Goal: Communication & Community: Answer question/provide support

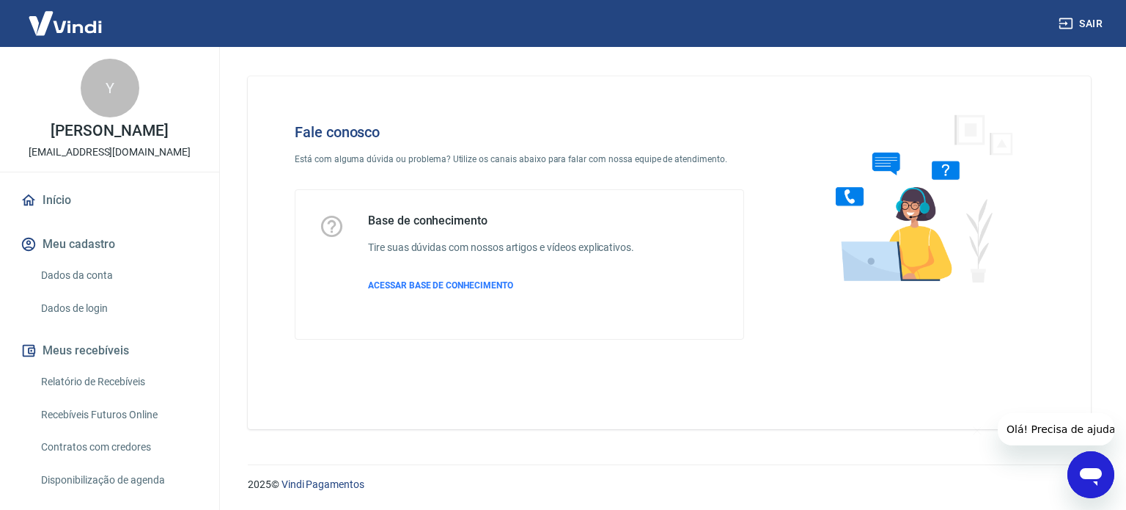
click at [1098, 468] on icon "Abrir janela de mensagens" at bounding box center [1091, 477] width 22 height 18
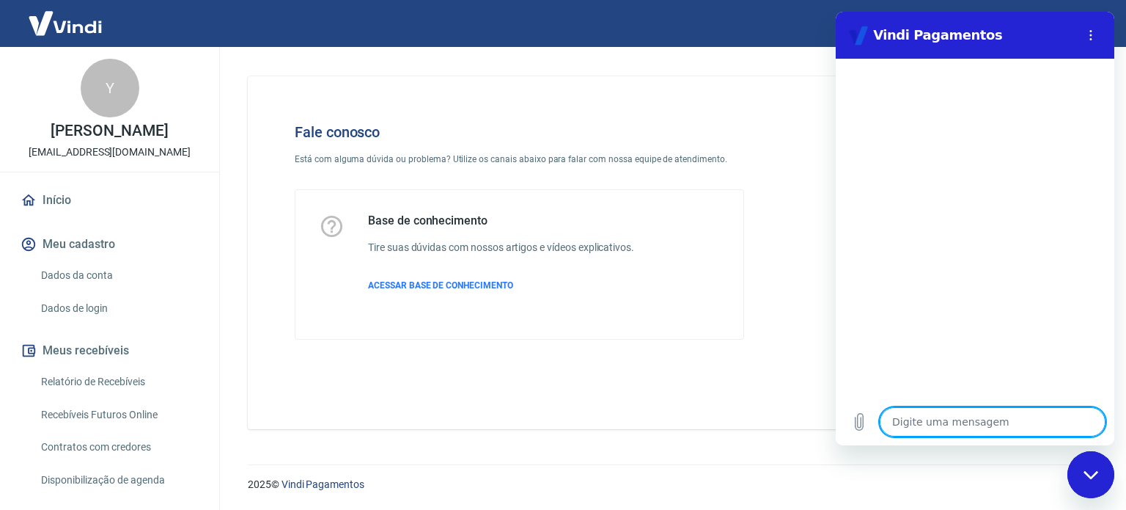
type textarea "B"
type textarea "x"
type textarea "Bo"
type textarea "x"
type textarea "Bom"
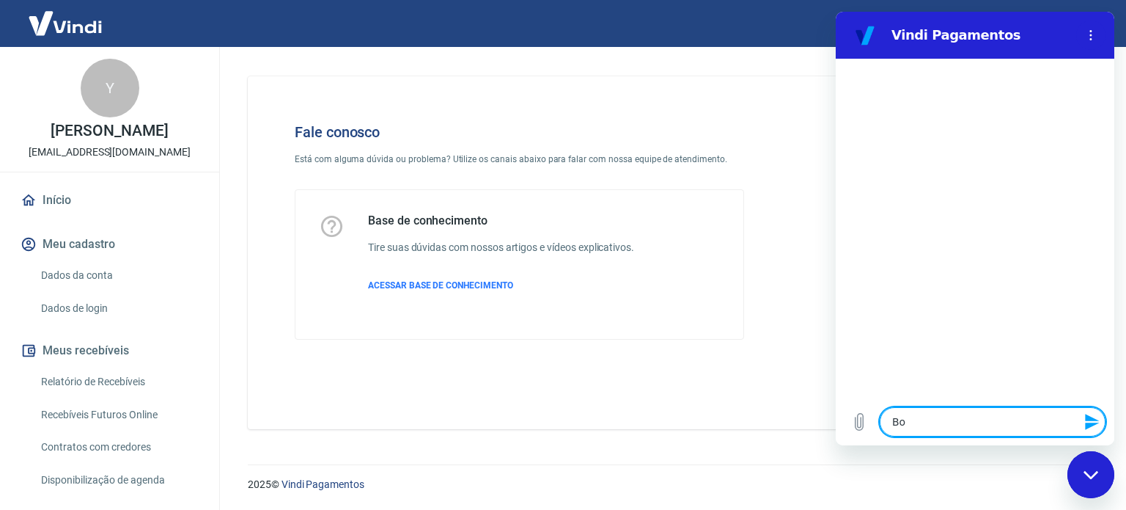
type textarea "x"
type textarea "Bom"
type textarea "x"
type textarea "Bom d"
type textarea "x"
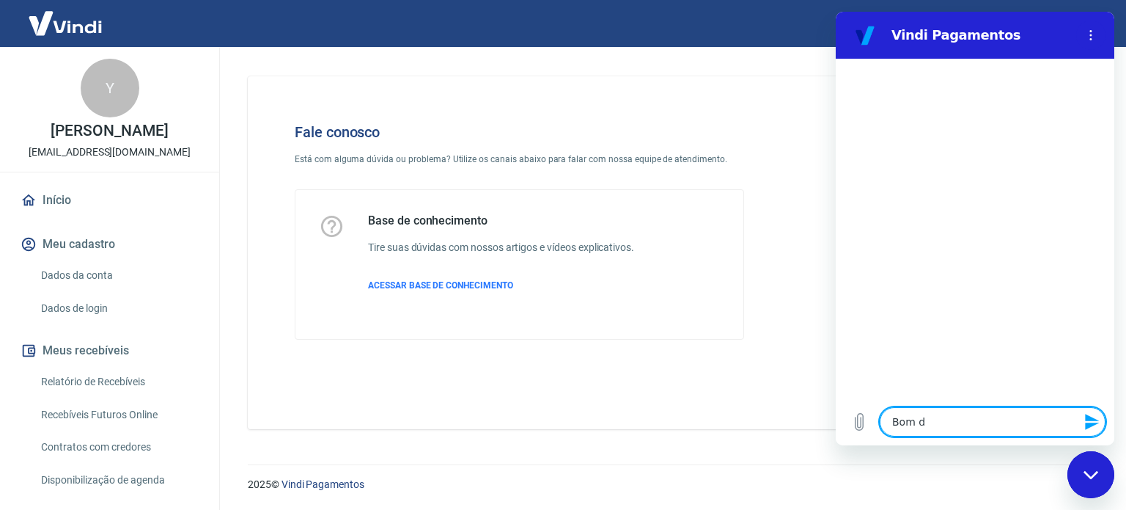
type textarea "Bom di"
type textarea "x"
type textarea "Bom dia"
type textarea "x"
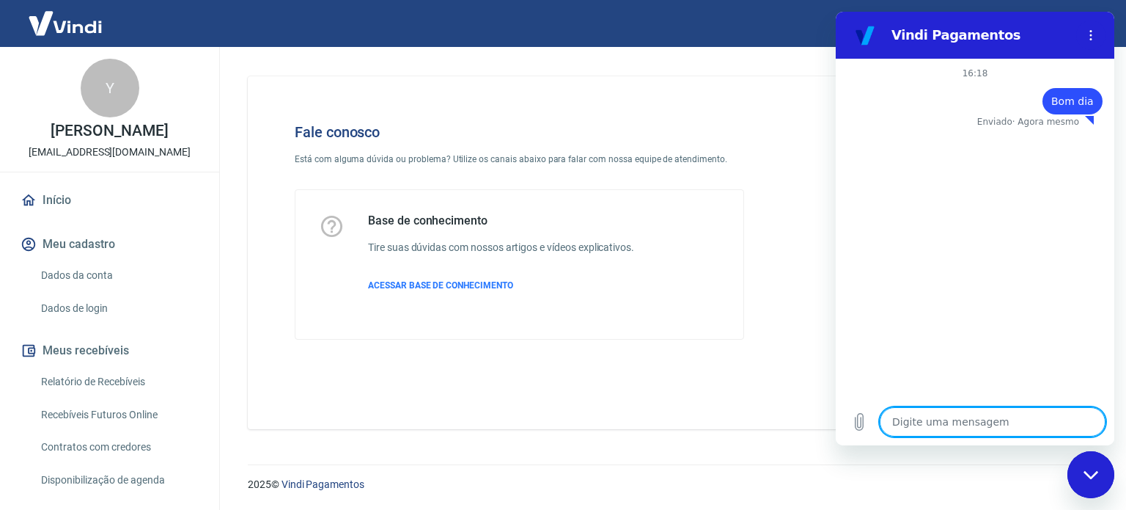
type textarea "P"
type textarea "x"
type textarea "Pa"
type textarea "x"
type textarea "Pag"
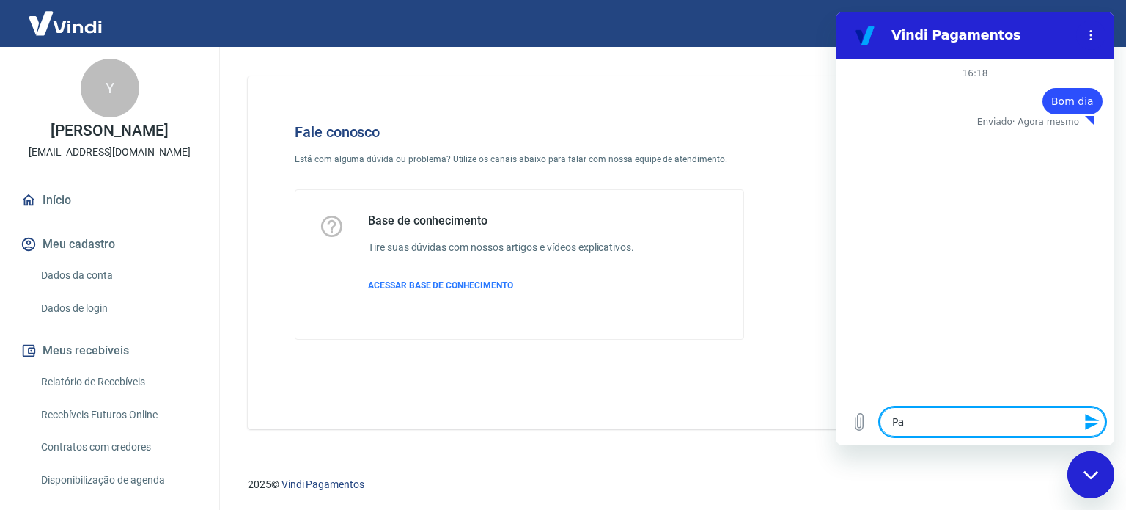
type textarea "x"
type textarea "Paga"
type textarea "x"
type textarea "Pagam"
type textarea "x"
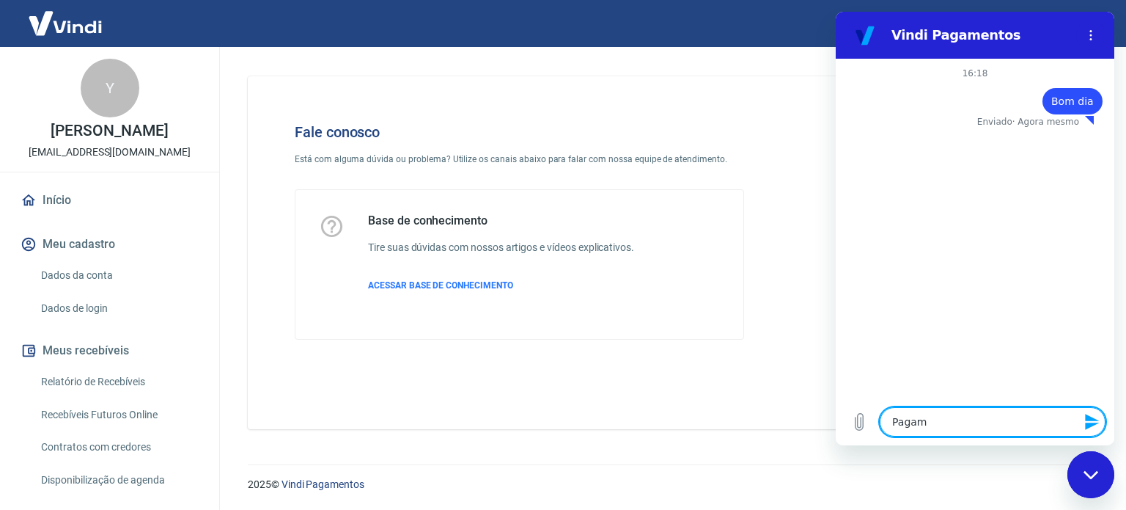
type textarea "Pagame"
type textarea "x"
type textarea "Pagamen"
type textarea "x"
type textarea "Pagament"
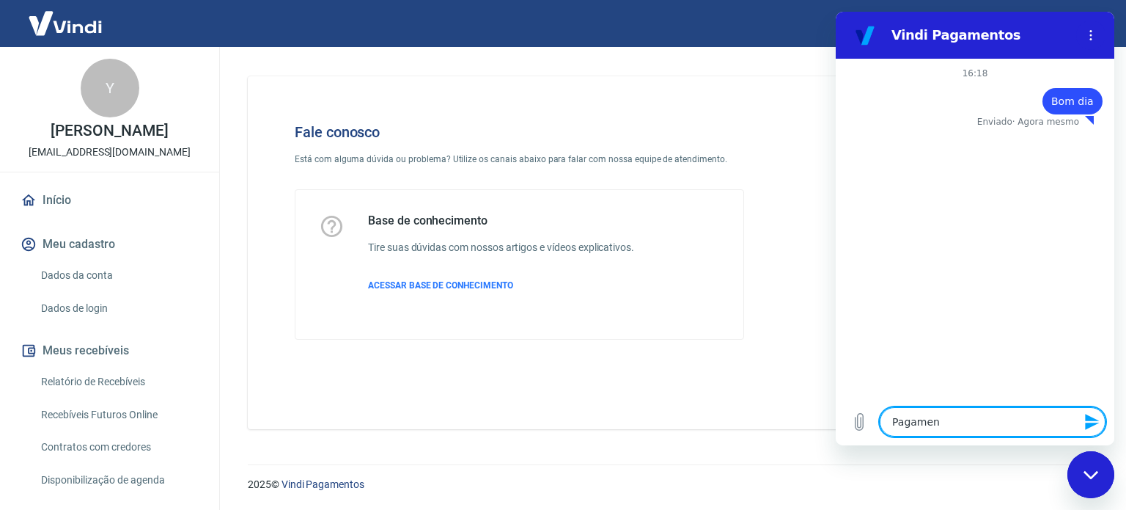
type textarea "x"
type textarea "Pagamento"
type textarea "x"
type textarea "Pagamento"
type textarea "x"
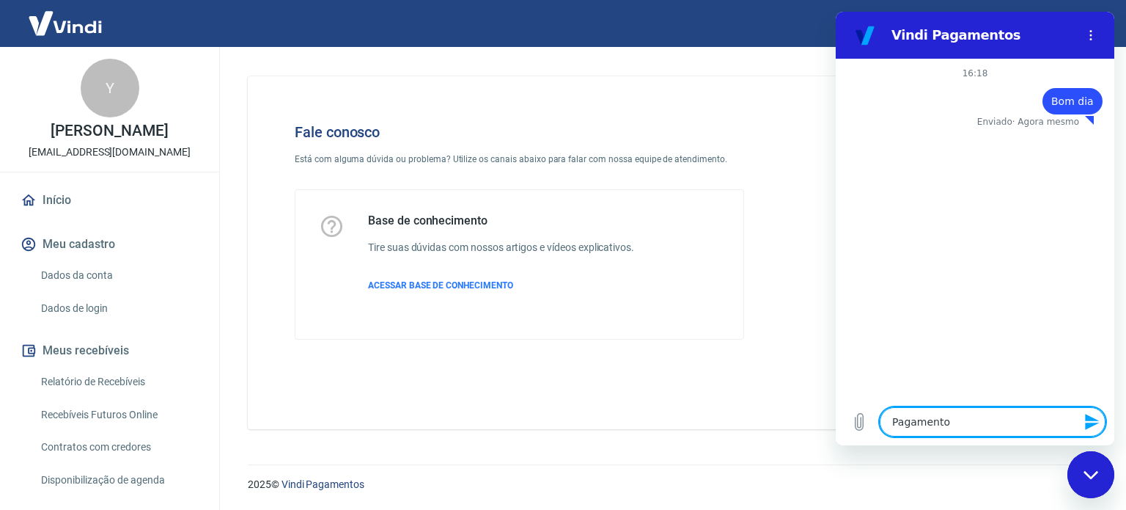
type textarea "Pagamento f"
type textarea "x"
type textarea "Pagamento fu"
type textarea "x"
type textarea "Pagamento fup"
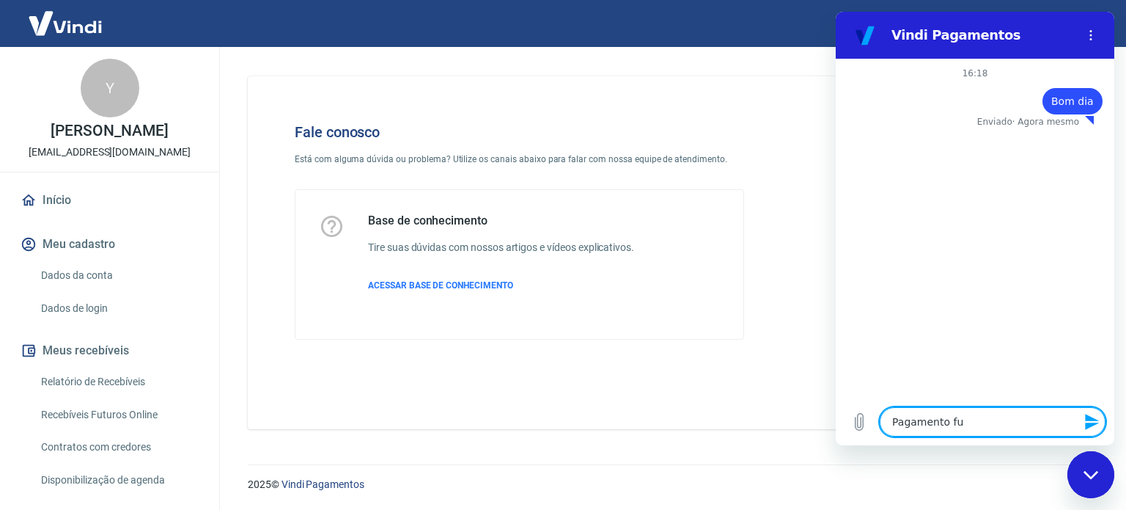
type textarea "x"
type textarea "Pagamento fupl"
type textarea "x"
type textarea "Pagamento fupli"
type textarea "x"
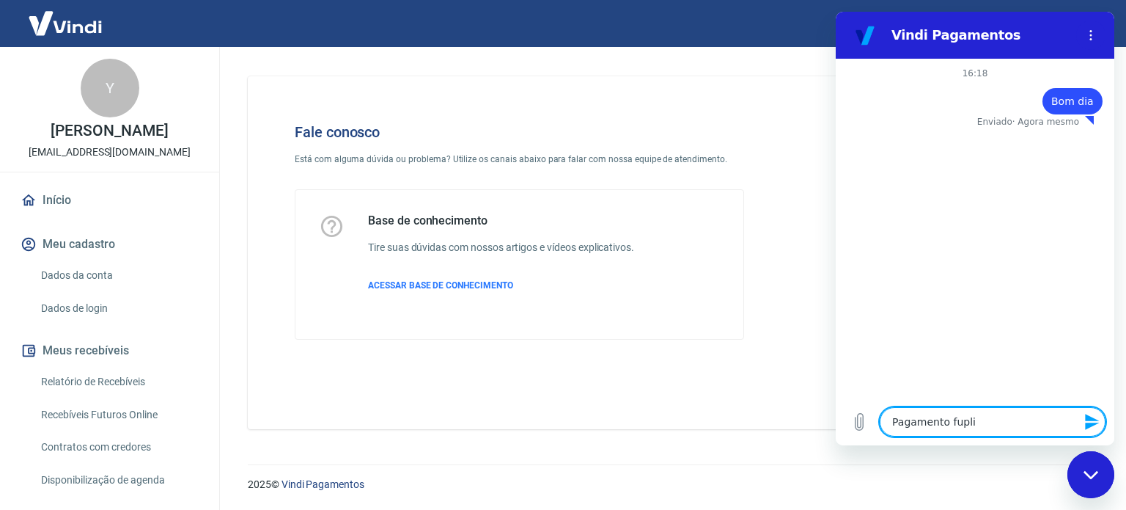
type textarea "Pagamento fupl"
type textarea "x"
type textarea "Pagamento fu"
type textarea "x"
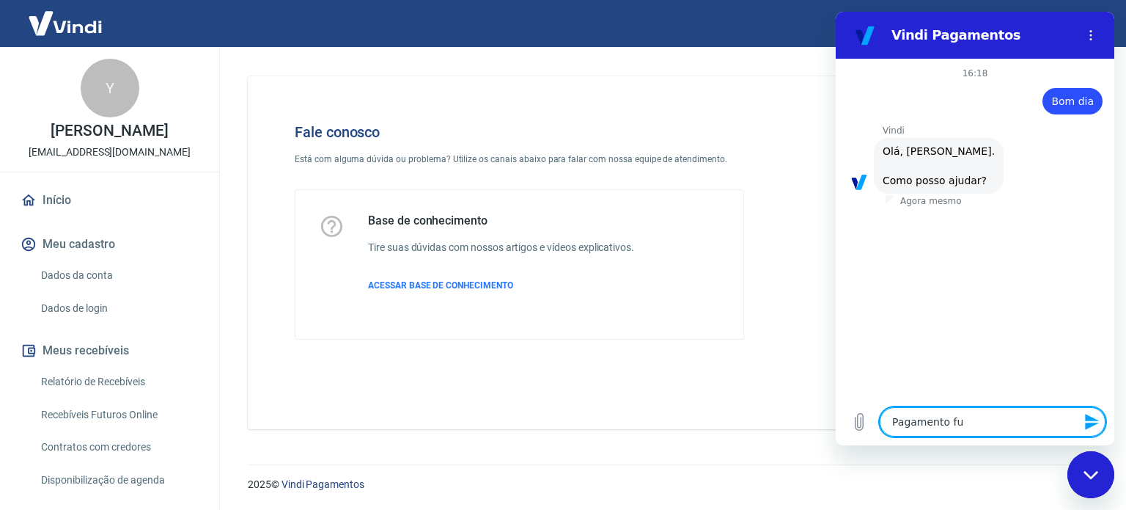
type textarea "Pagamento f"
type textarea "x"
type textarea "Pagamento"
type textarea "x"
type textarea "Pagamento d"
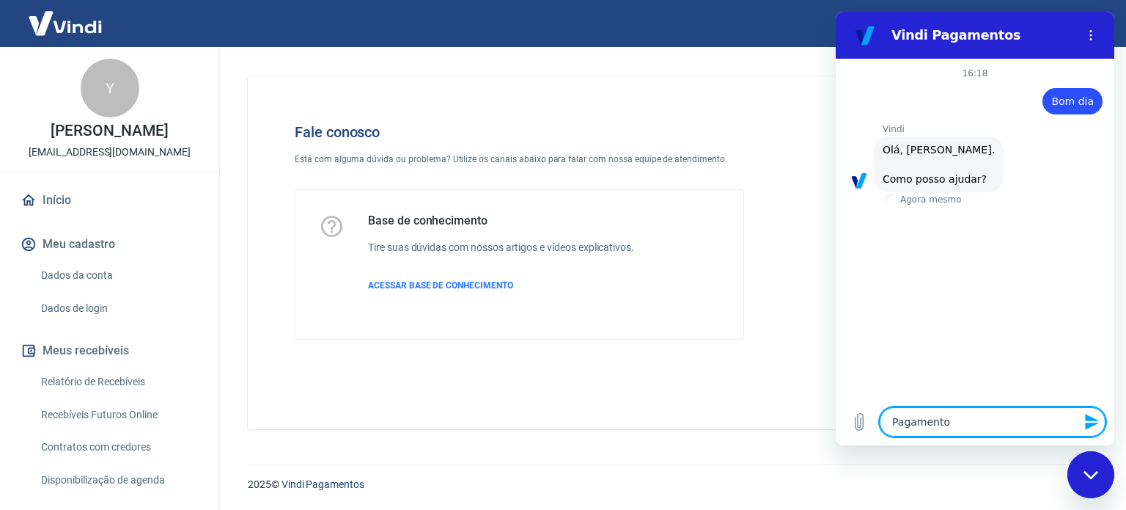
type textarea "x"
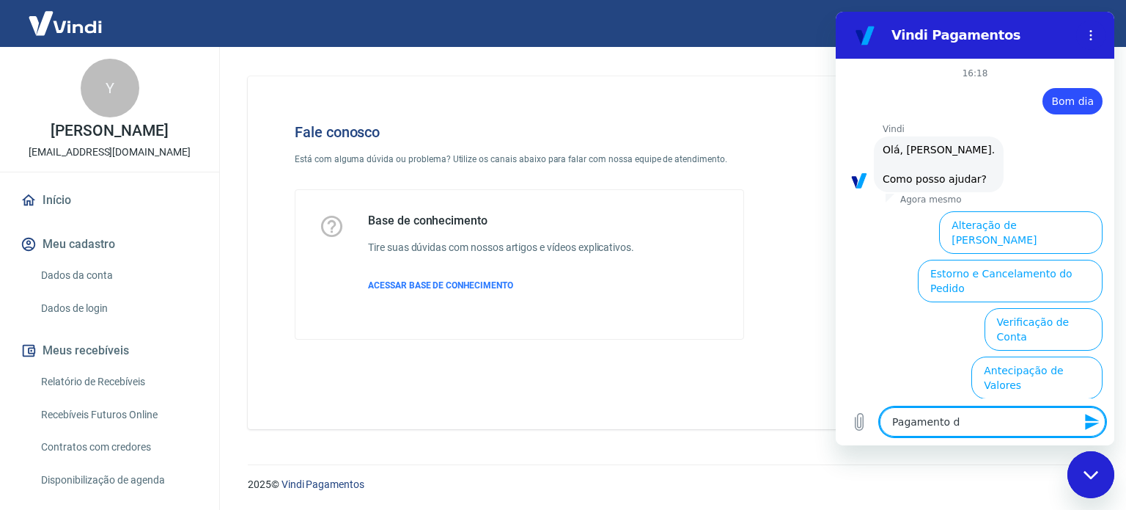
type textarea "Pagamento du"
type textarea "x"
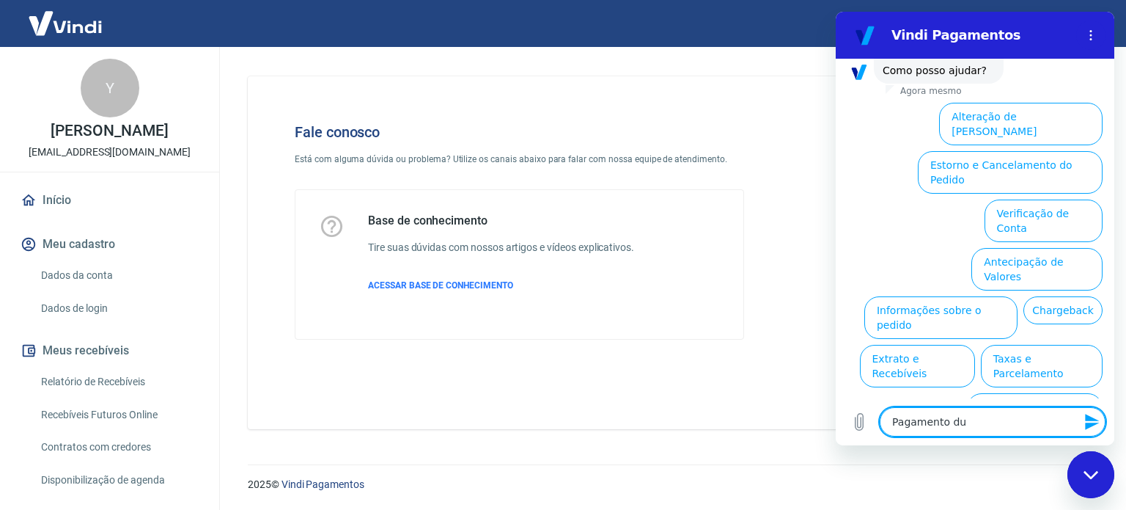
scroll to position [111, 0]
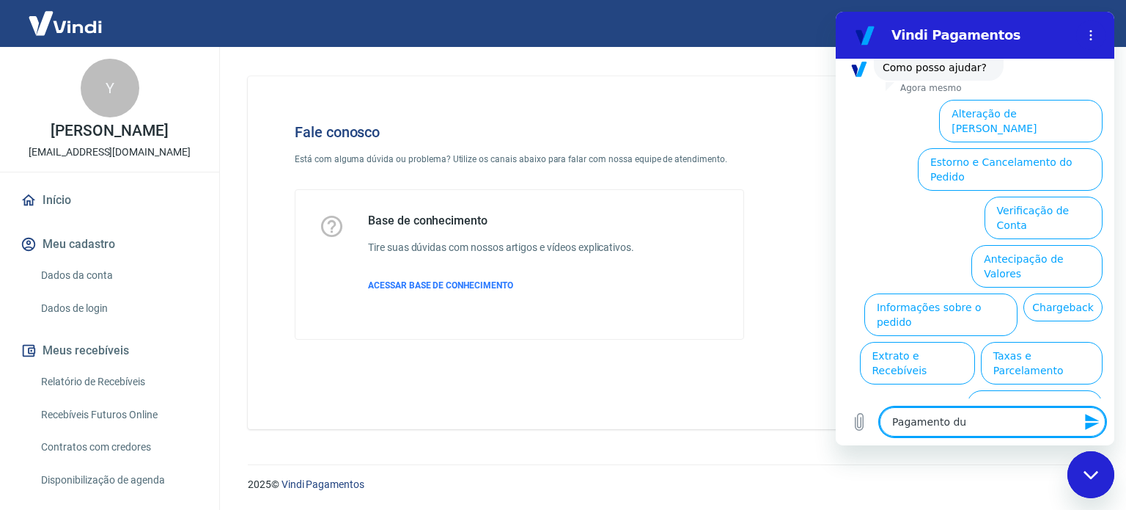
type textarea "Pagamento dup"
type textarea "x"
type textarea "Pagamento dupl"
type textarea "x"
type textarea "Pagamento dupli"
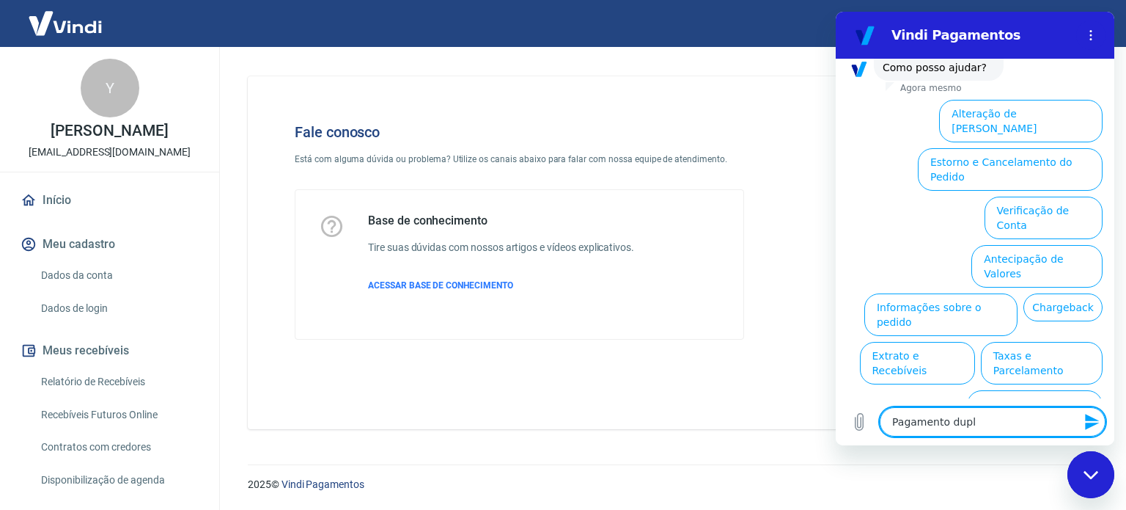
type textarea "x"
type textarea "Pagamento duplia"
type textarea "x"
type textarea "Pagamento dupli"
type textarea "x"
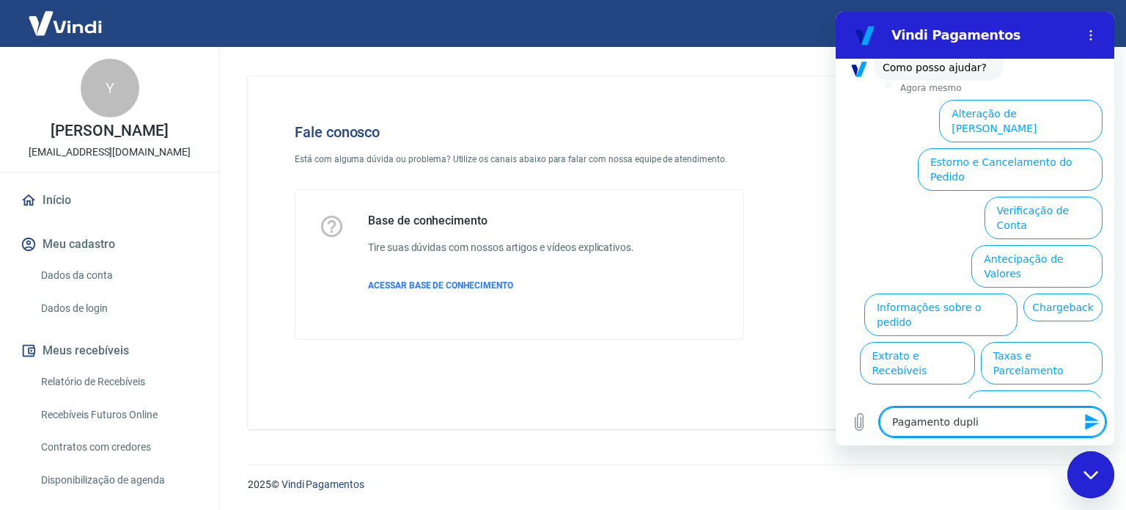
type textarea "Pagamento duplic"
type textarea "x"
type textarea "Pagamento duplica"
type textarea "x"
type textarea "Pagamento duplicad"
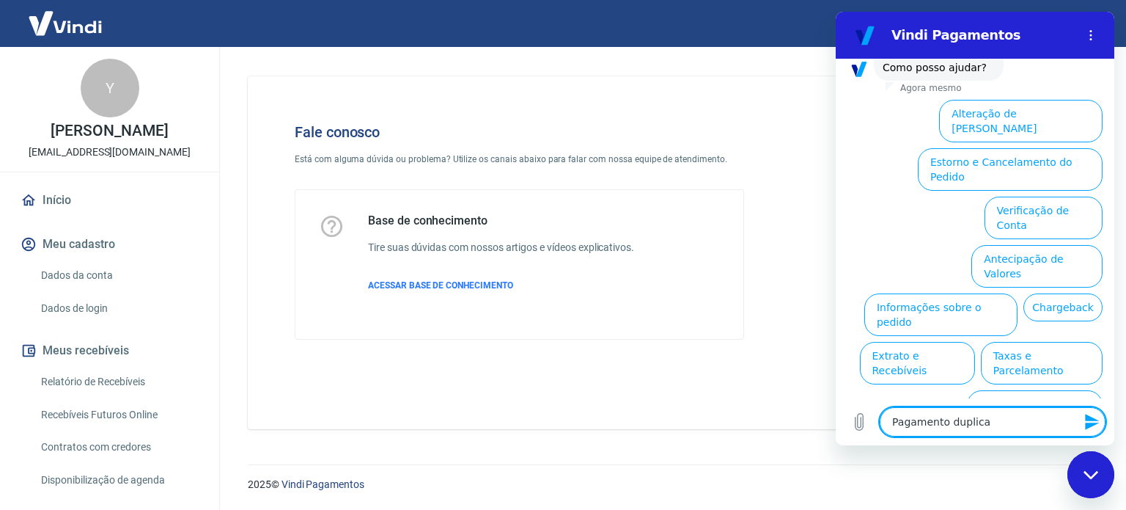
type textarea "x"
type textarea "Pagamento duplicado"
type textarea "x"
type textarea "Pagamento duplicado"
type textarea "x"
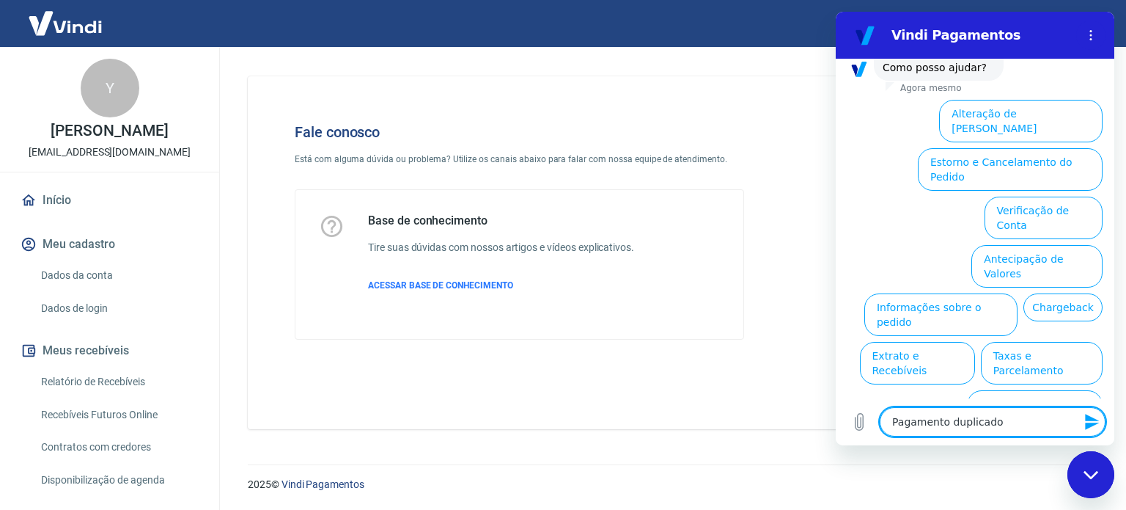
type textarea "Pagamento duplicado d"
type textarea "x"
type textarea "Pagamento duplicado de"
type textarea "x"
type textarea "Pagamento duplicado de"
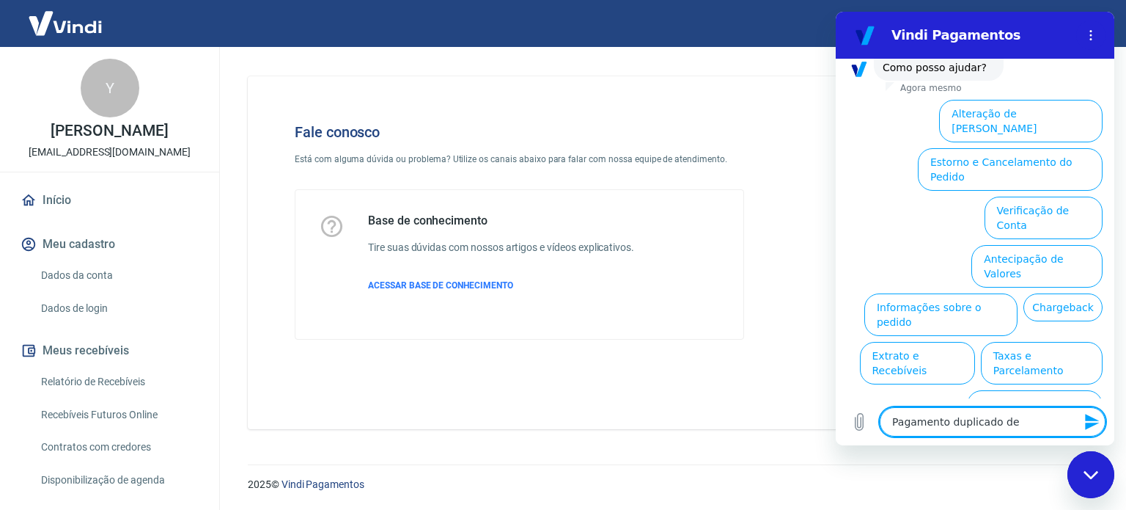
type textarea "x"
type textarea "Pagamento duplicado de c"
type textarea "x"
type textarea "Pagamento duplicado de cl"
type textarea "x"
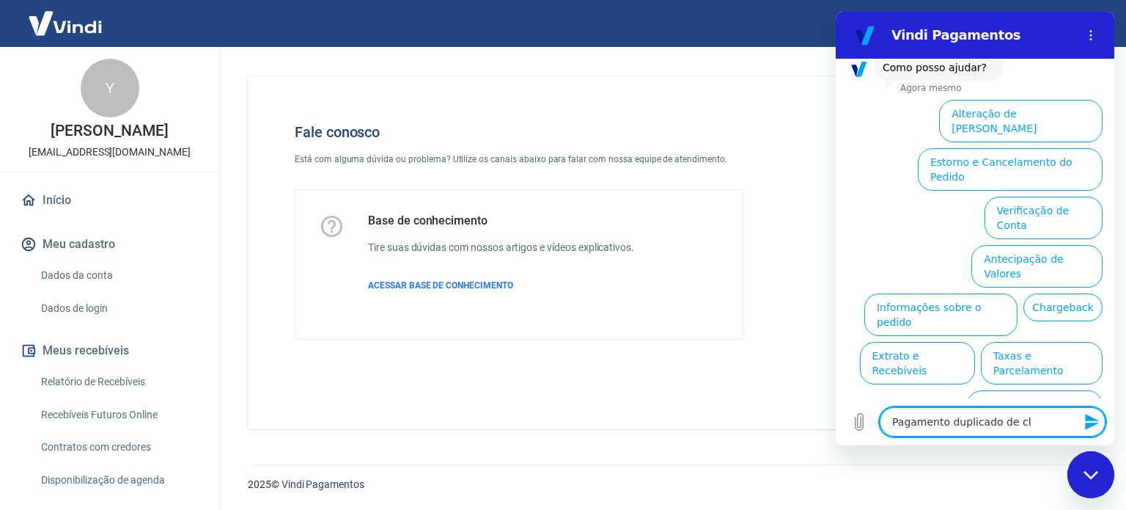
type textarea "Pagamento duplicado de cli"
type textarea "x"
type textarea "Pagamento duplicado de clie"
type textarea "x"
type textarea "Pagamento duplicado de clien"
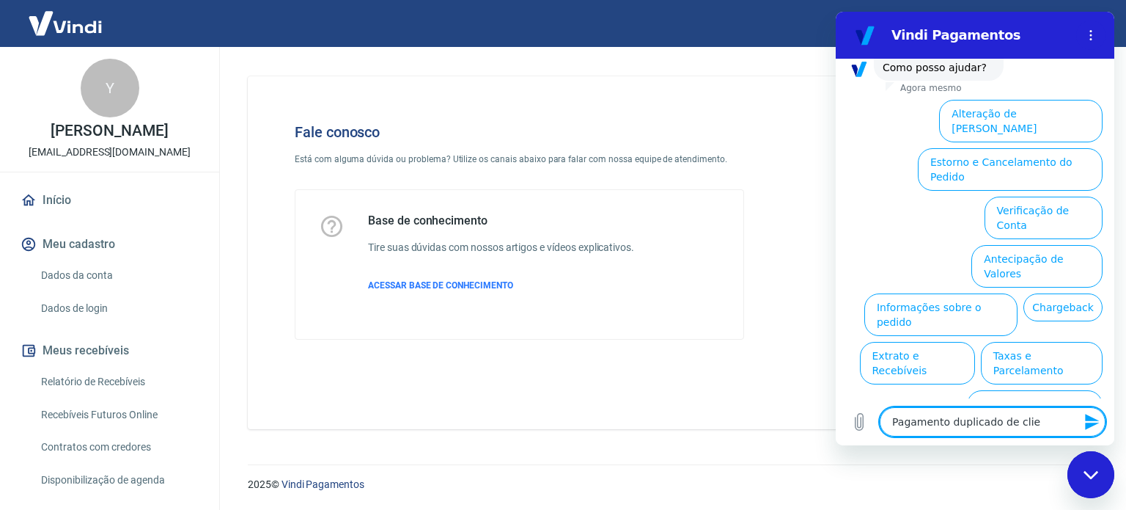
type textarea "x"
type textarea "Pagamento duplicado de client"
type textarea "x"
type textarea "Pagamento duplicado de cliente"
type textarea "x"
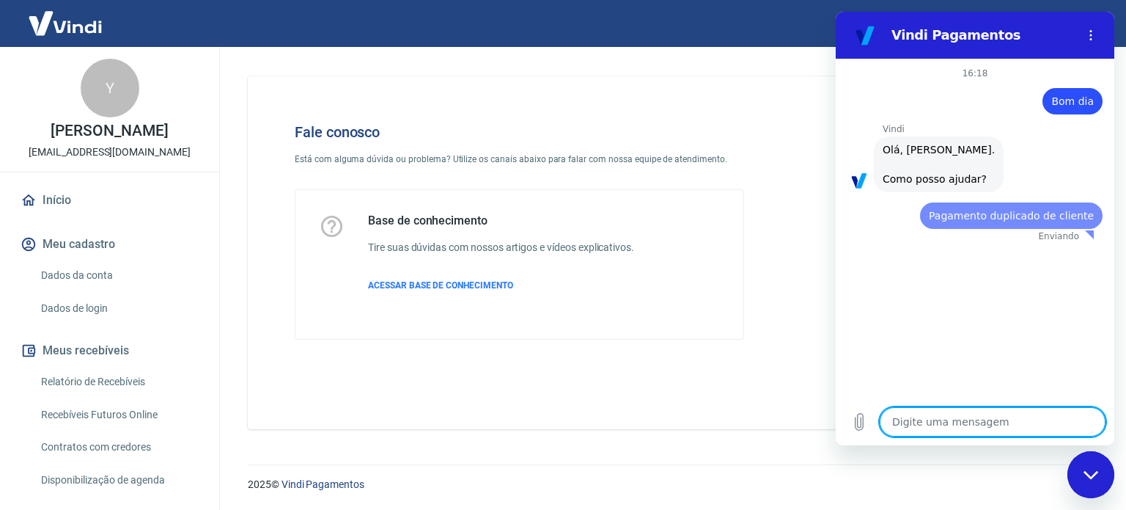
scroll to position [0, 0]
type textarea "x"
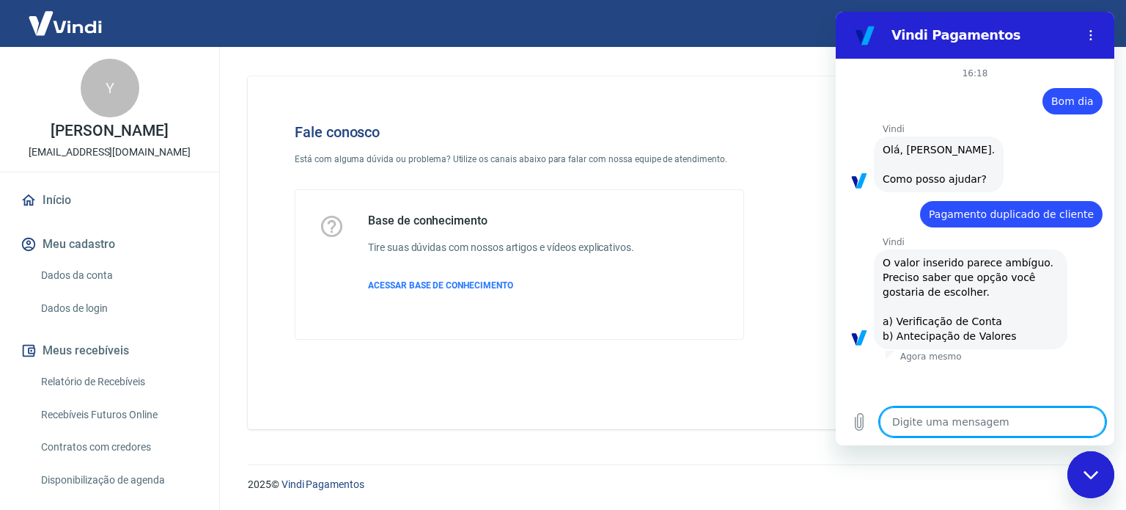
click at [963, 414] on textarea at bounding box center [993, 421] width 226 height 29
type textarea "n"
type textarea "x"
type textarea "na"
type textarea "x"
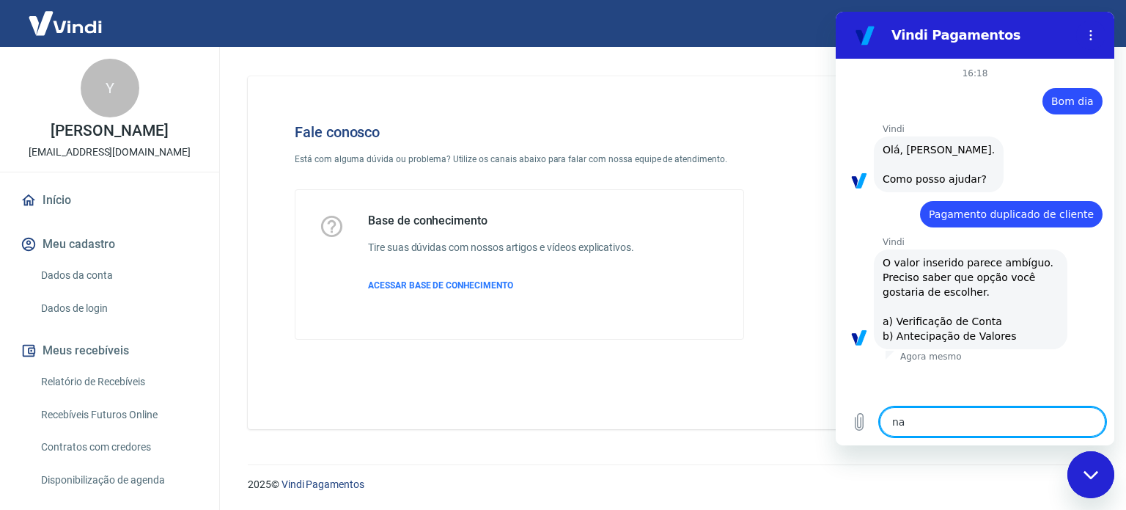
type textarea "nao"
type textarea "x"
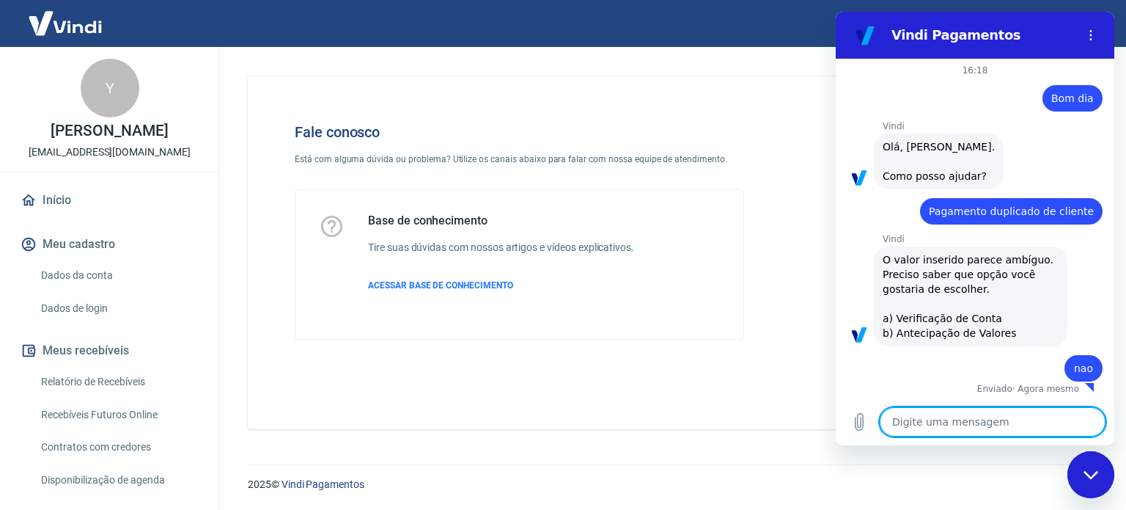
type textarea "x"
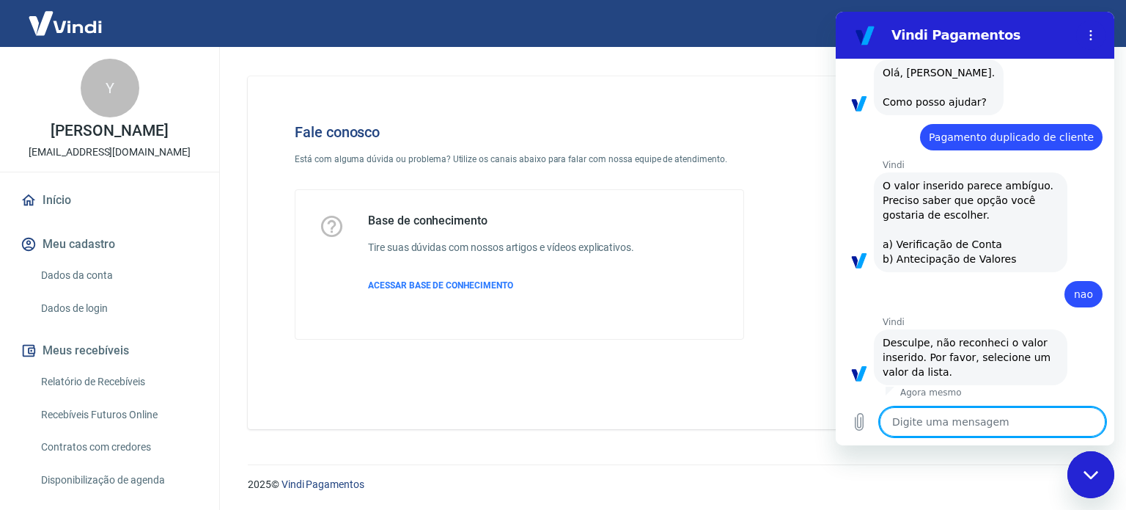
scroll to position [80, 0]
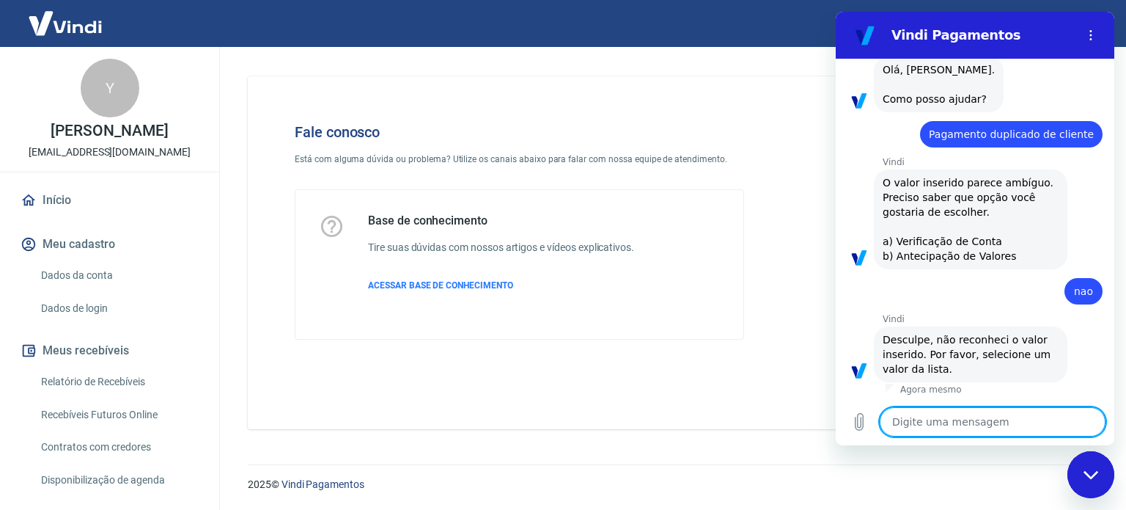
type textarea "N"
type textarea "x"
type textarea "Nã"
type textarea "x"
type textarea "Não"
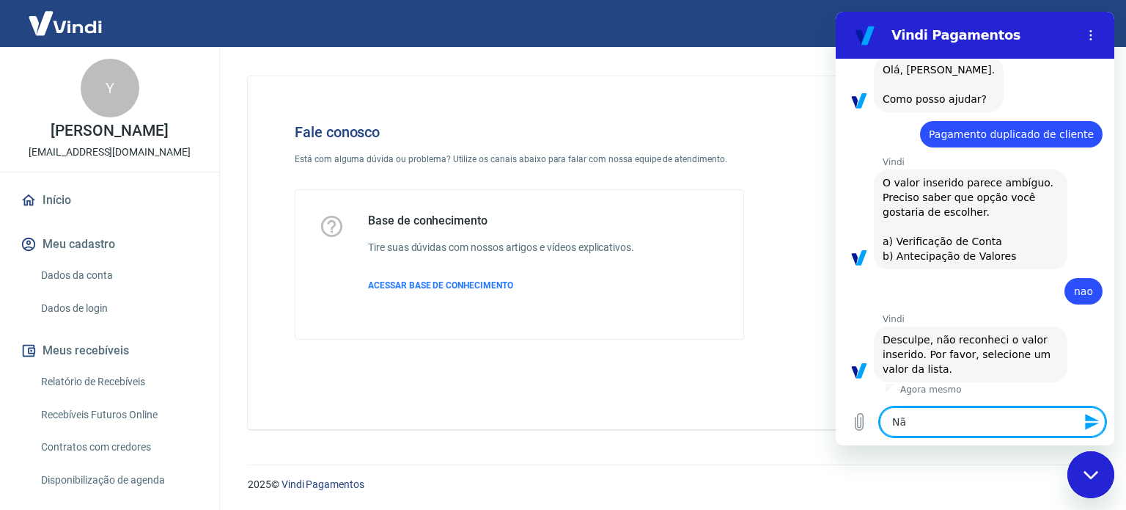
type textarea "x"
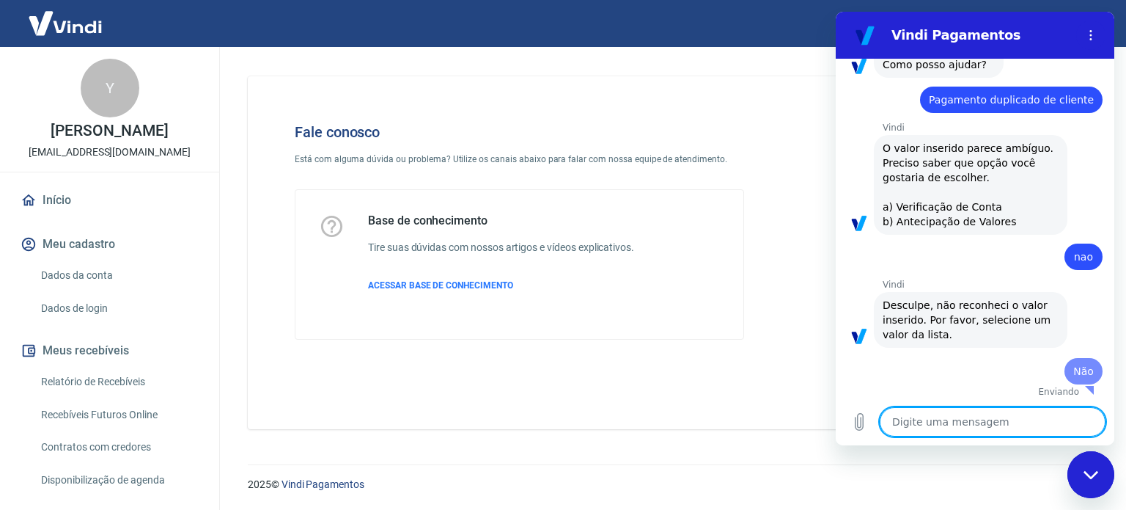
type textarea "x"
type textarea "N"
type textarea "x"
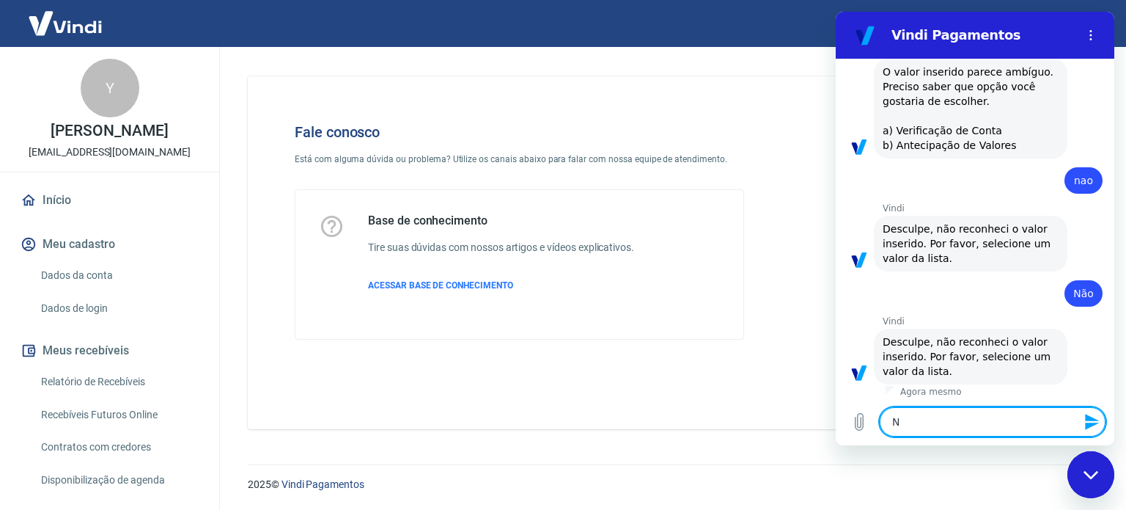
type textarea "Nã"
type textarea "x"
type textarea "Não"
type textarea "x"
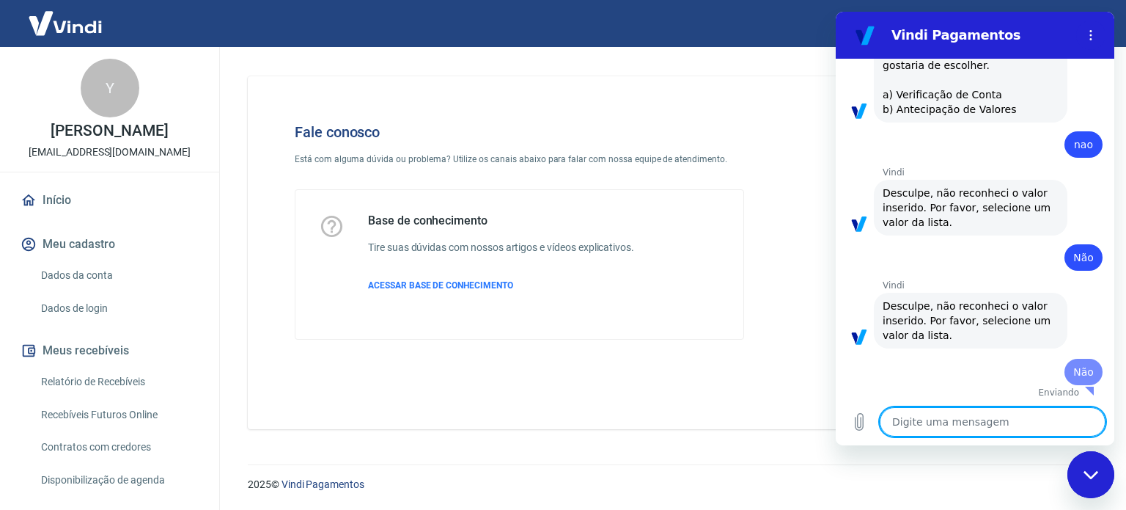
type textarea "x"
type textarea "N"
type textarea "x"
type textarea "Nã"
type textarea "x"
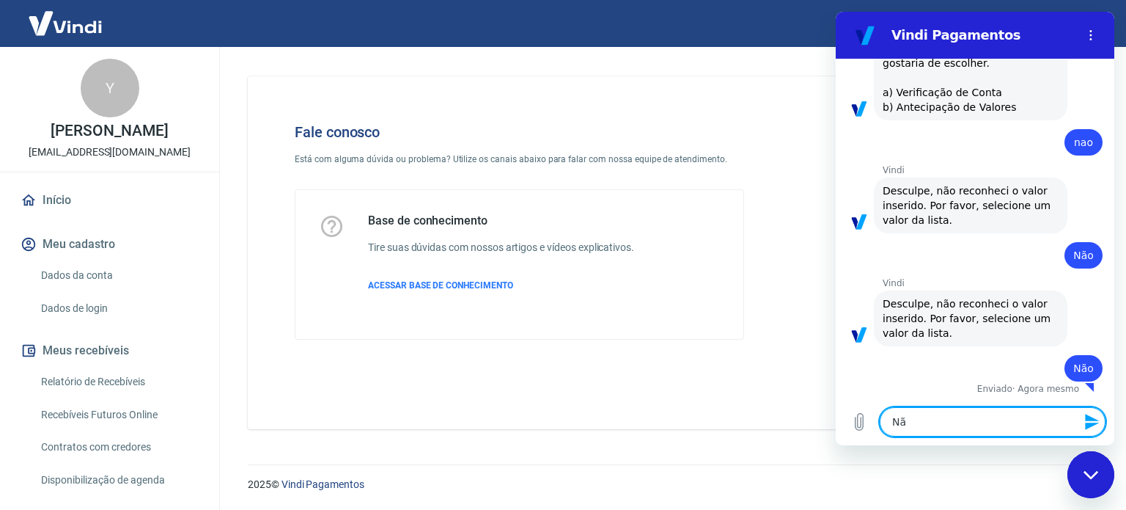
type textarea "Não"
type textarea "x"
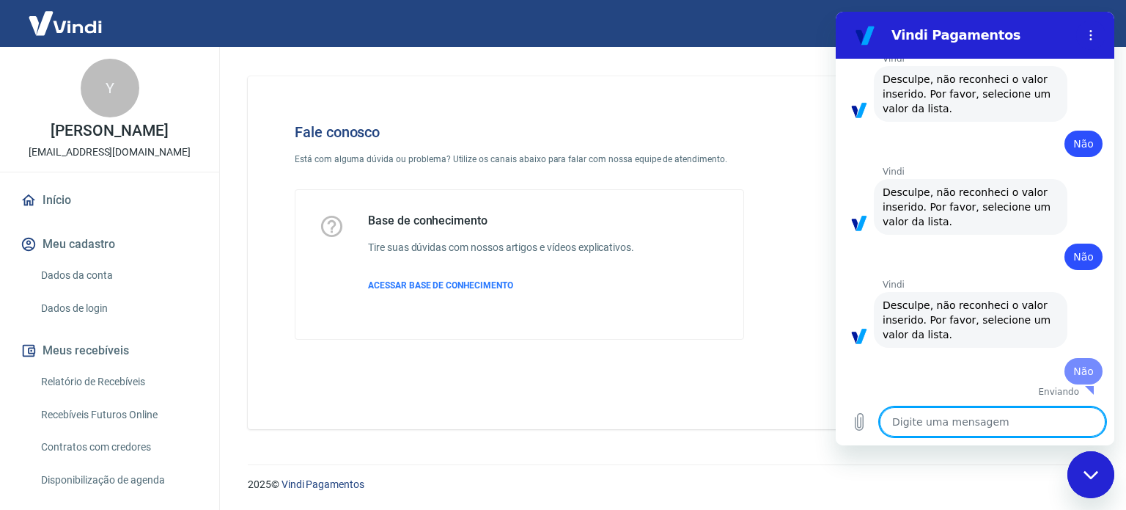
type textarea "x"
type textarea "N"
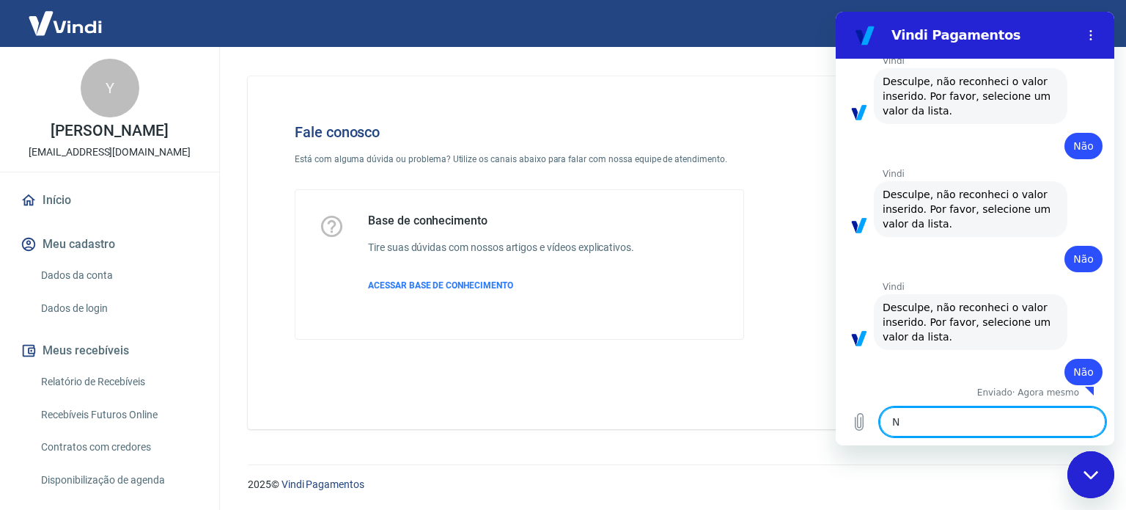
type textarea "x"
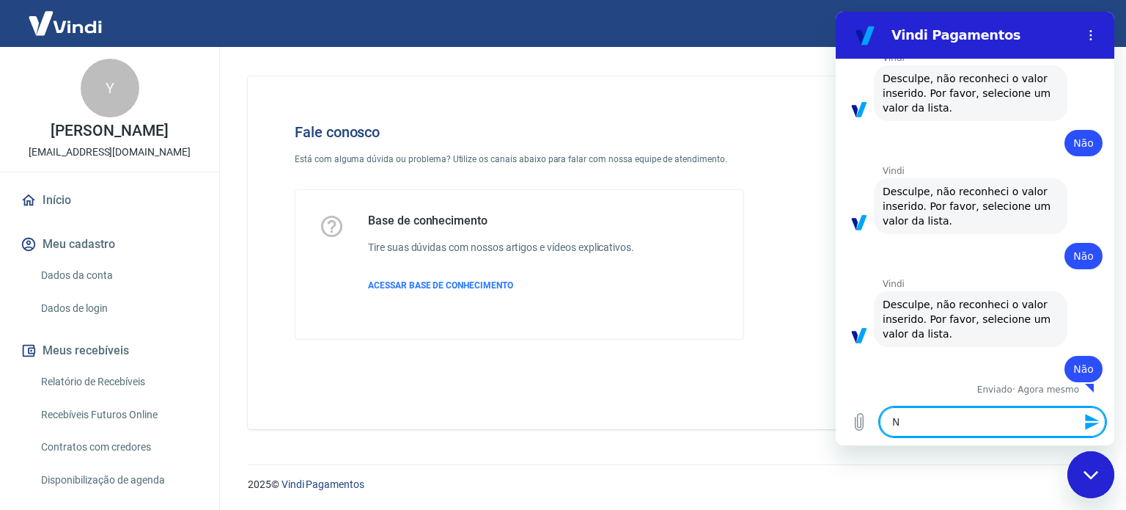
type textarea "Nã"
type textarea "x"
type textarea "Não"
type textarea "x"
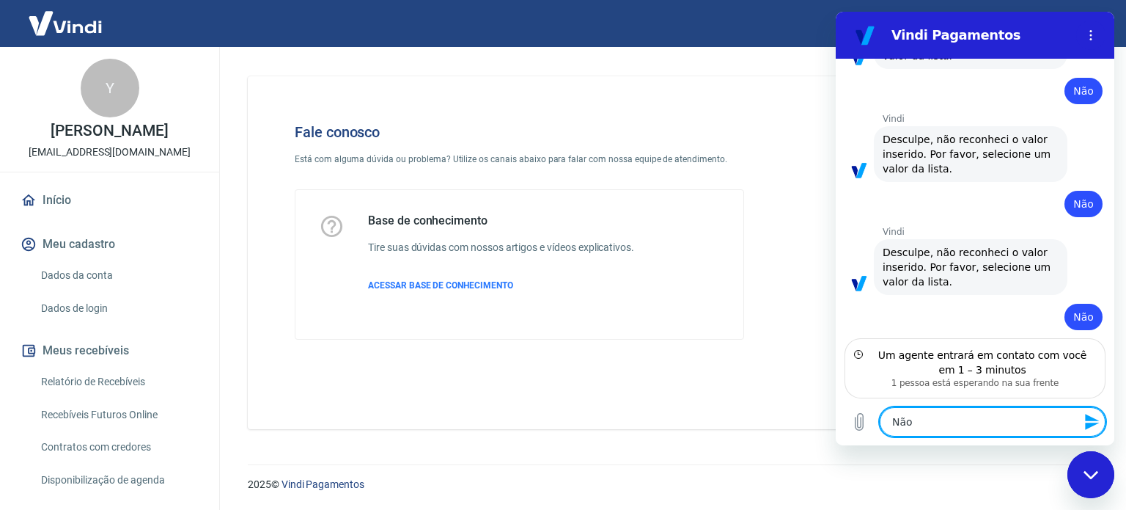
scroll to position [458, 0]
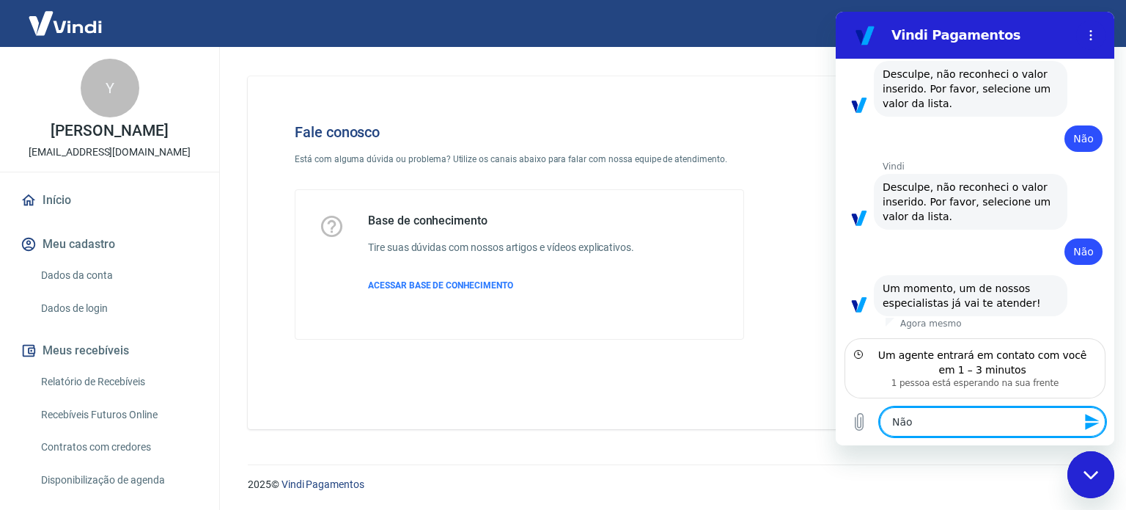
type textarea "x"
type textarea "B"
type textarea "x"
type textarea "Bo"
type textarea "x"
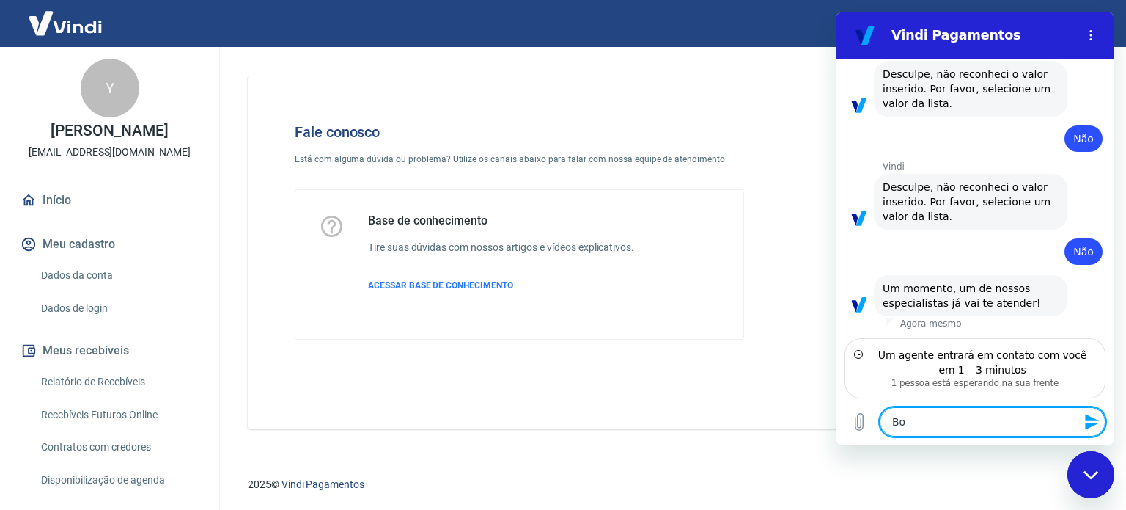
type textarea "Boa"
type textarea "x"
type textarea "Boa"
type textarea "x"
type textarea "Boa t"
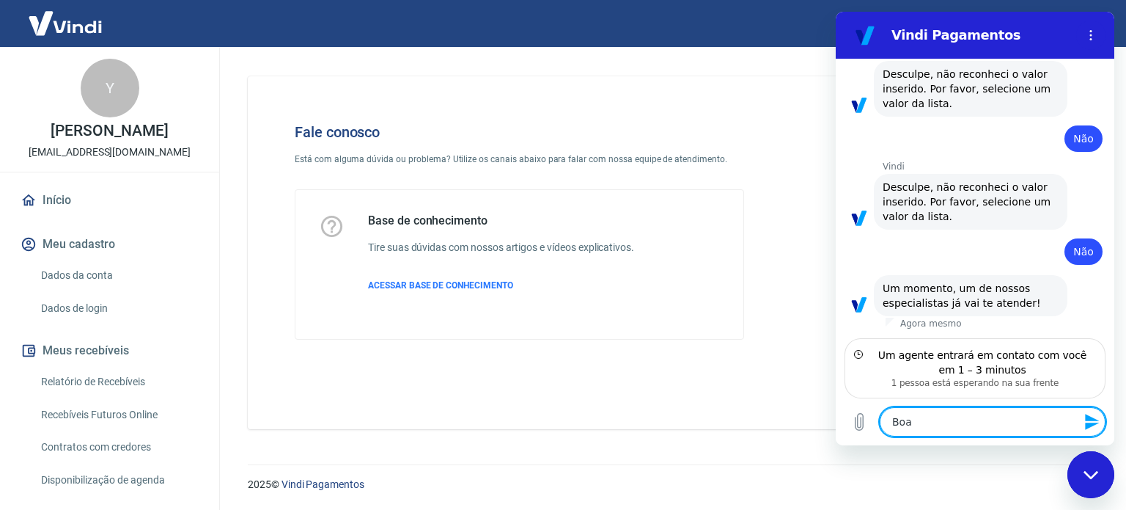
type textarea "x"
type textarea "Boa ta"
type textarea "x"
type textarea "Boa tar"
type textarea "x"
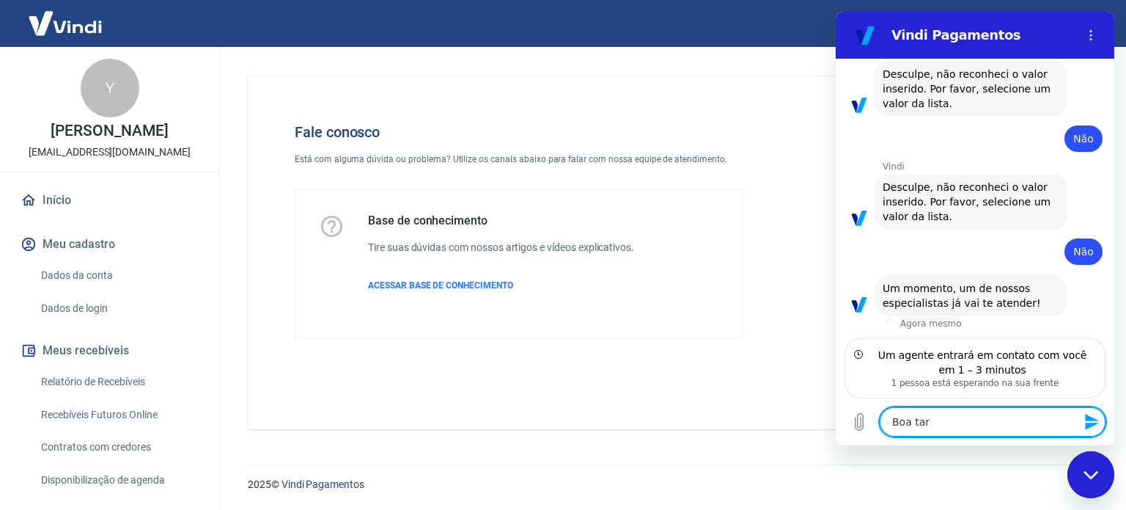
type textarea "Boa tard"
type textarea "x"
type textarea "Boa tarde"
type textarea "x"
type textarea "Boa tarde,"
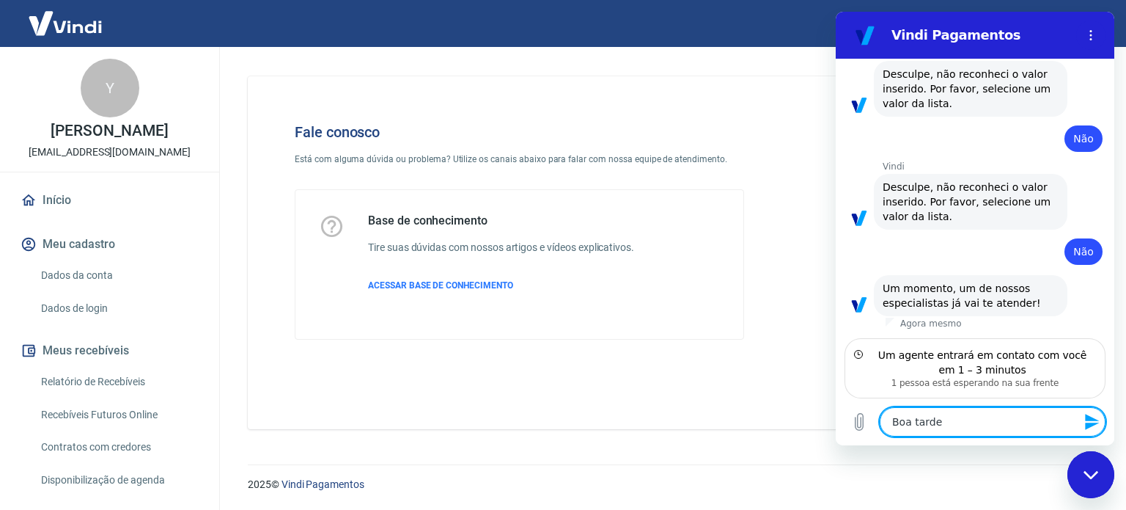
type textarea "x"
type textarea "Boa tarde,"
type textarea "x"
type textarea "Boa tarde, c"
type textarea "x"
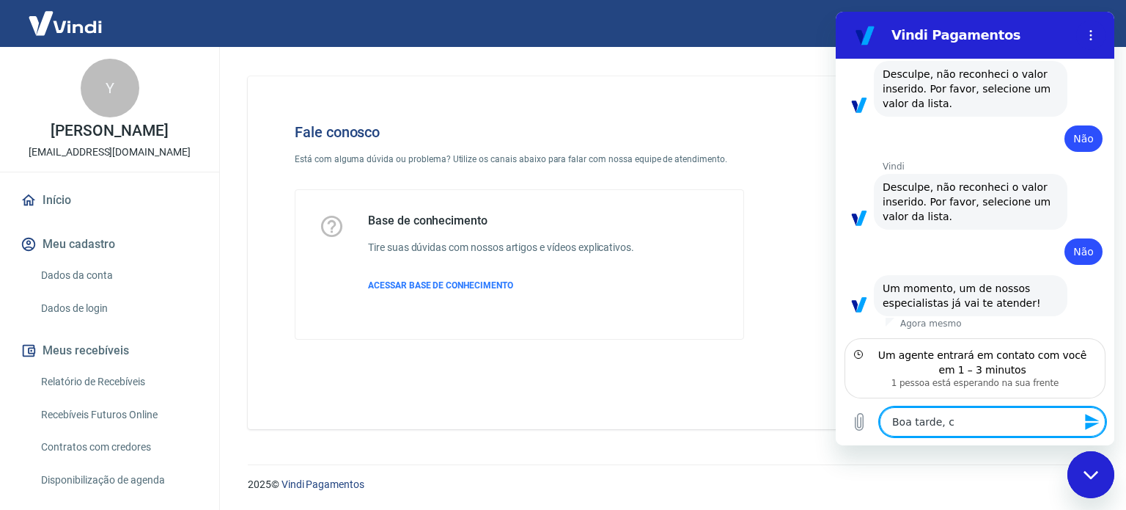
type textarea "Boa tarde, cl"
type textarea "x"
type textarea "Boa tarde, cli"
type textarea "x"
type textarea "Boa tarde, clie"
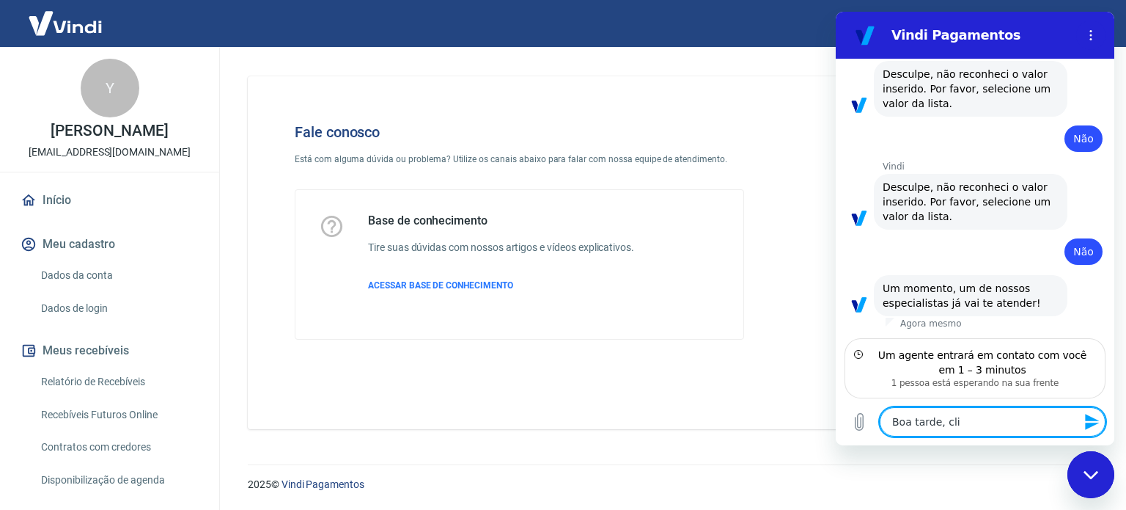
type textarea "x"
type textarea "Boa tarde, clien"
type textarea "x"
type textarea "Boa tarde, client"
type textarea "x"
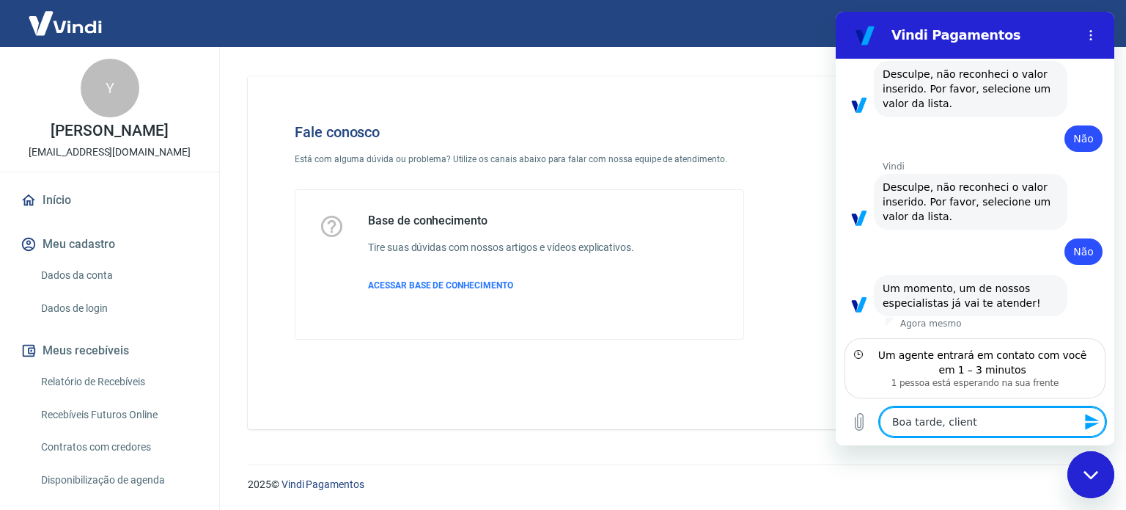
type textarea "Boa tarde, cliente"
type textarea "x"
type textarea "Boa tarde, cliente"
type textarea "x"
type textarea "Boa tarde, cliente e"
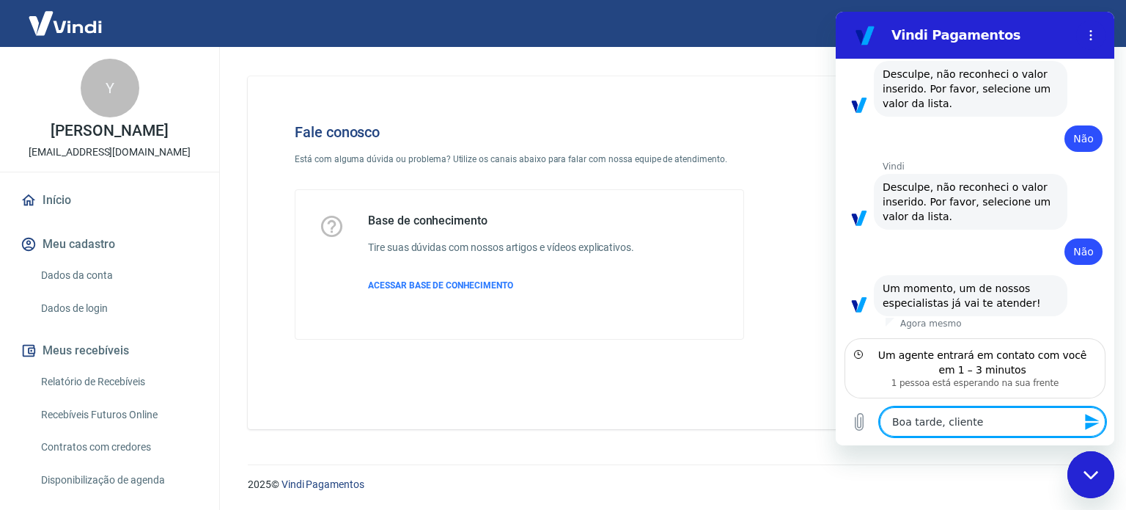
type textarea "x"
type textarea "Boa tarde, cliente es"
type textarea "x"
type textarea "Boa tarde, cliente est"
type textarea "x"
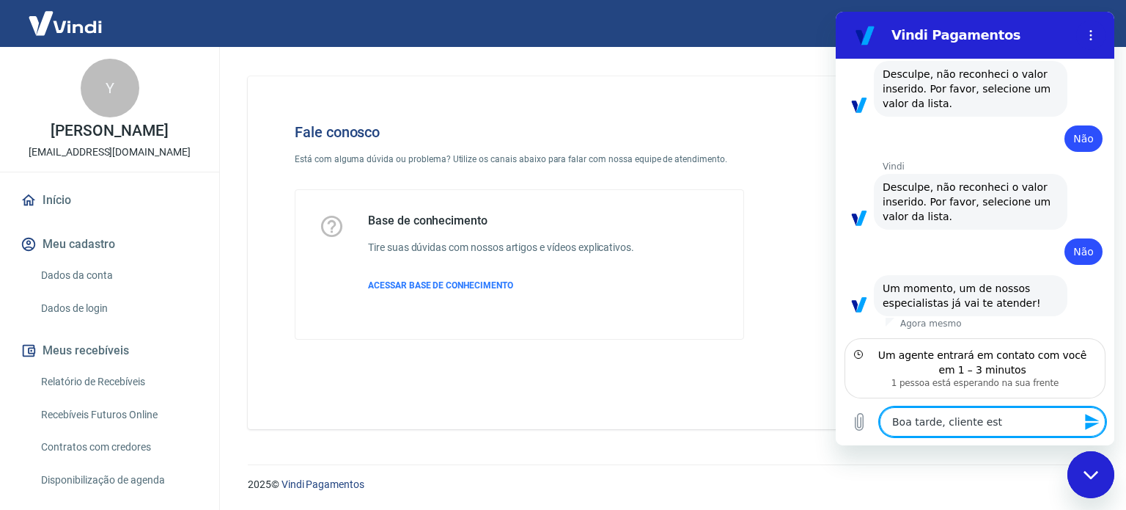
type textarea "Boa tarde, cliente está"
type textarea "x"
type textarea "Boa tarde, cliente está"
type textarea "x"
type textarea "Boa tarde, cliente está d"
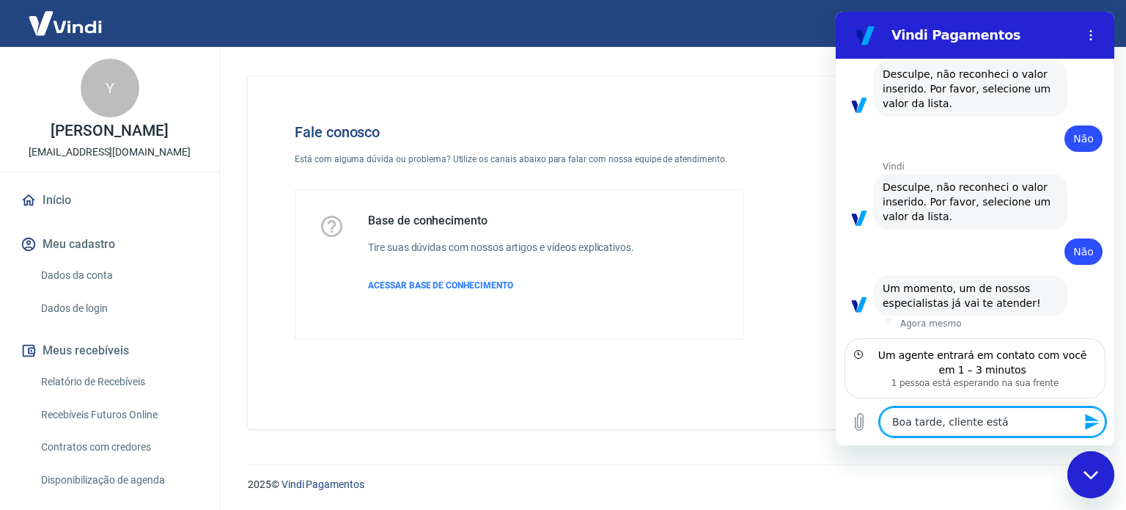
type textarea "x"
type textarea "Boa tarde, cliente está di"
type textarea "x"
type textarea "Boa tarde, cliente está diz"
type textarea "x"
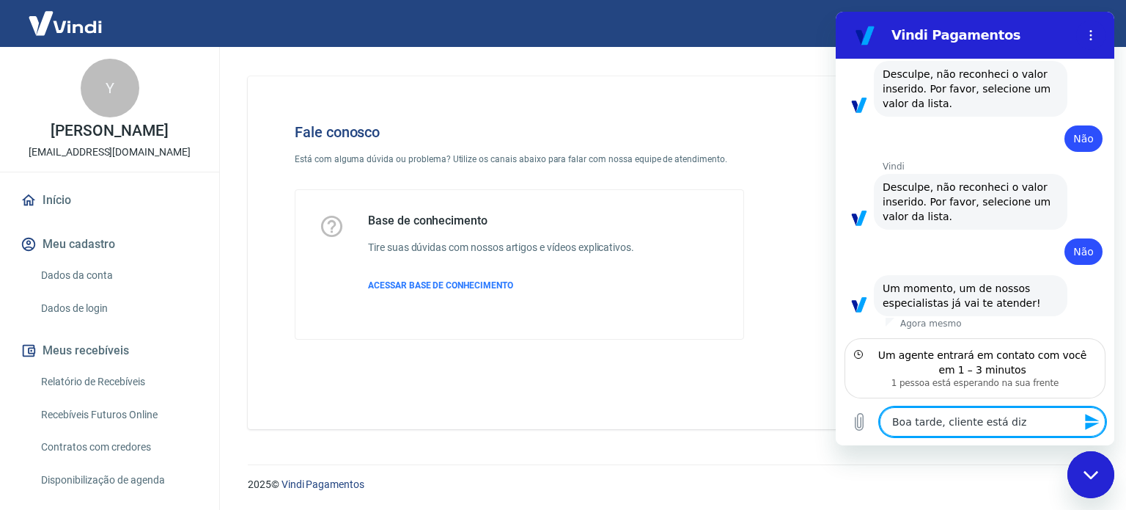
type textarea "Boa tarde, cliente está dize"
type textarea "x"
type textarea "Boa tarde, cliente está dizen"
type textarea "x"
type textarea "Boa tarde, cliente está dizend"
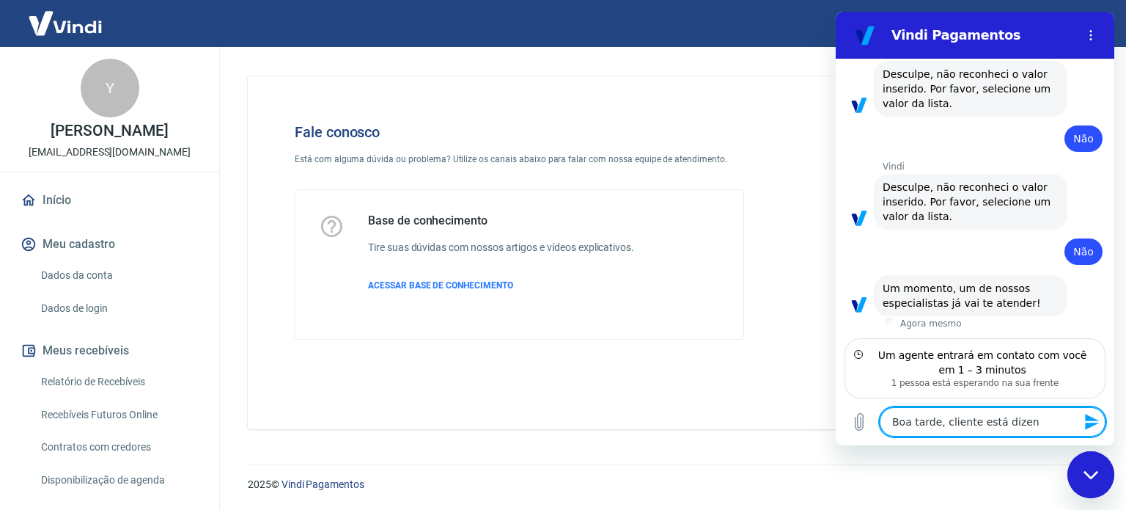
type textarea "x"
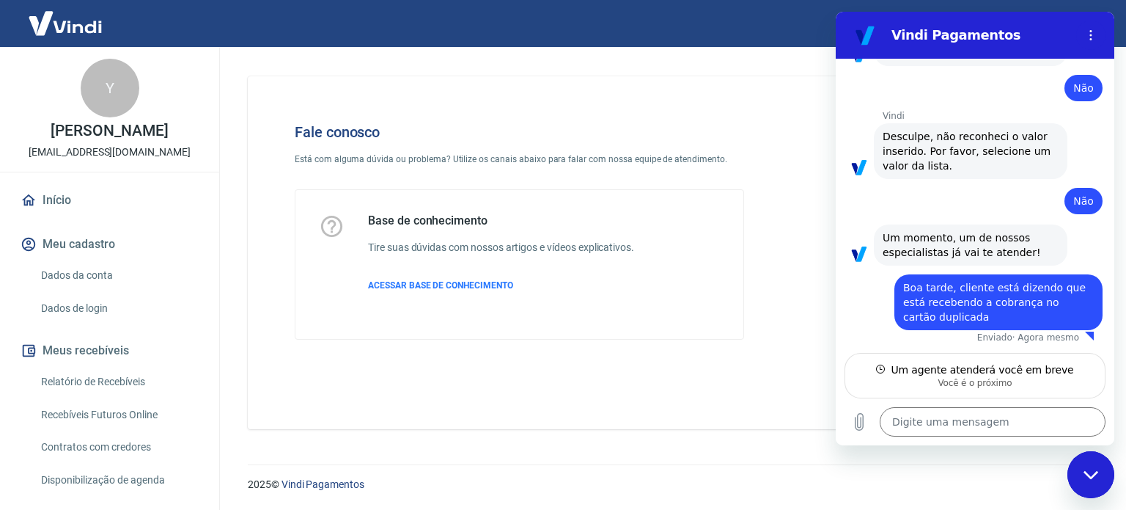
scroll to position [508, 0]
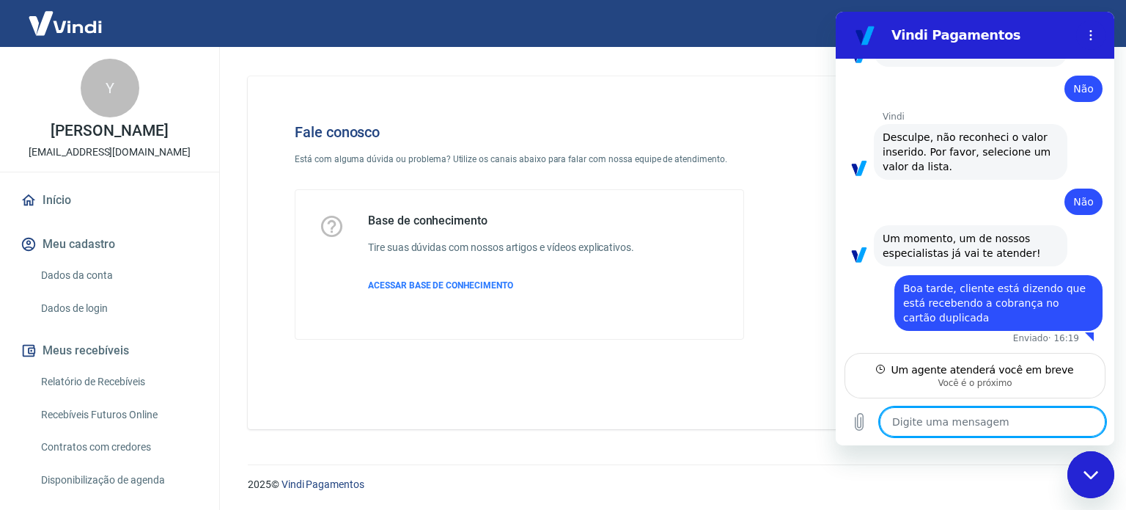
click at [962, 415] on textarea at bounding box center [993, 421] width 226 height 29
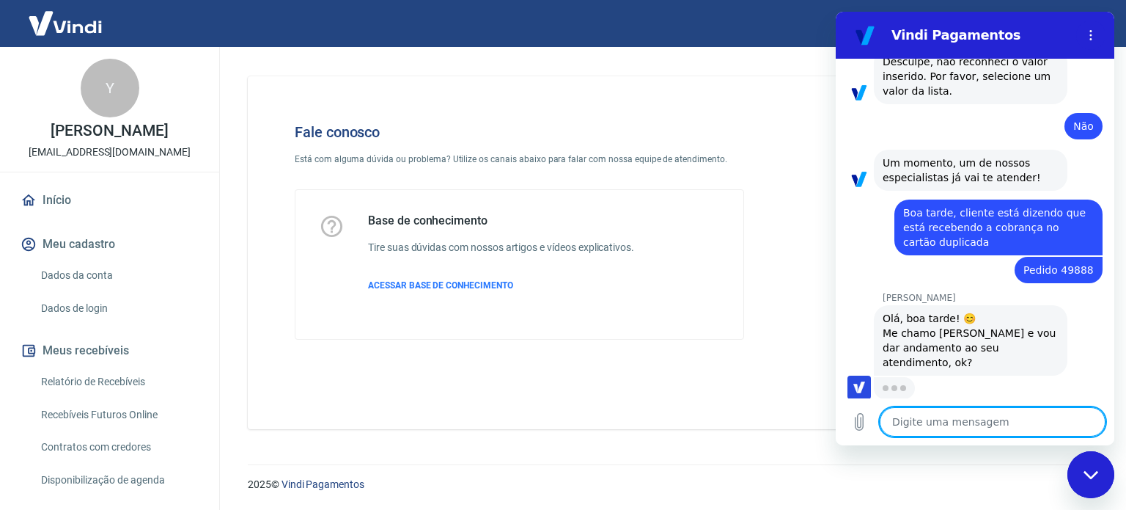
scroll to position [584, 0]
click at [957, 419] on textarea at bounding box center [993, 421] width 226 height 29
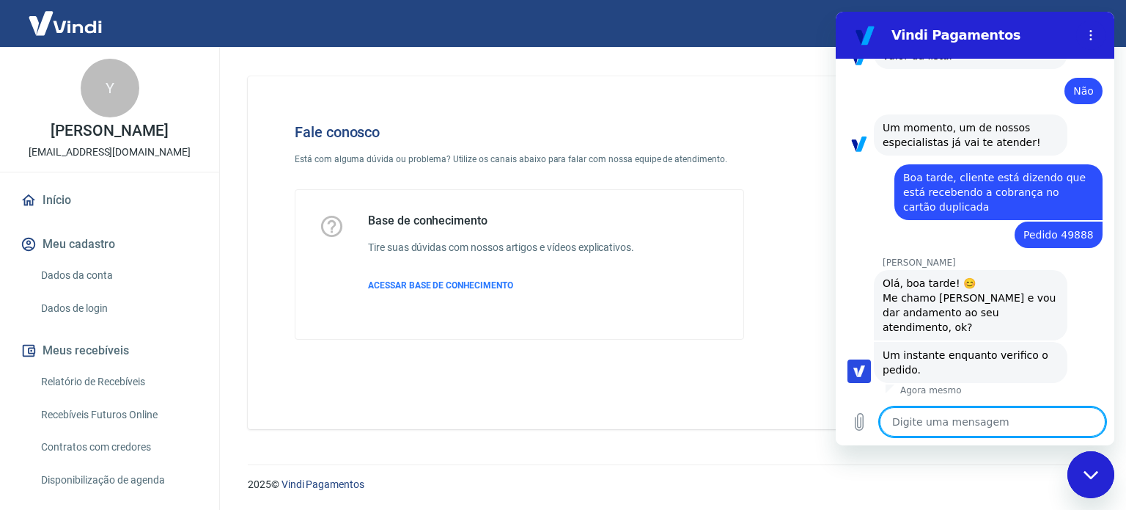
scroll to position [620, 0]
click at [942, 418] on textarea at bounding box center [993, 421] width 226 height 29
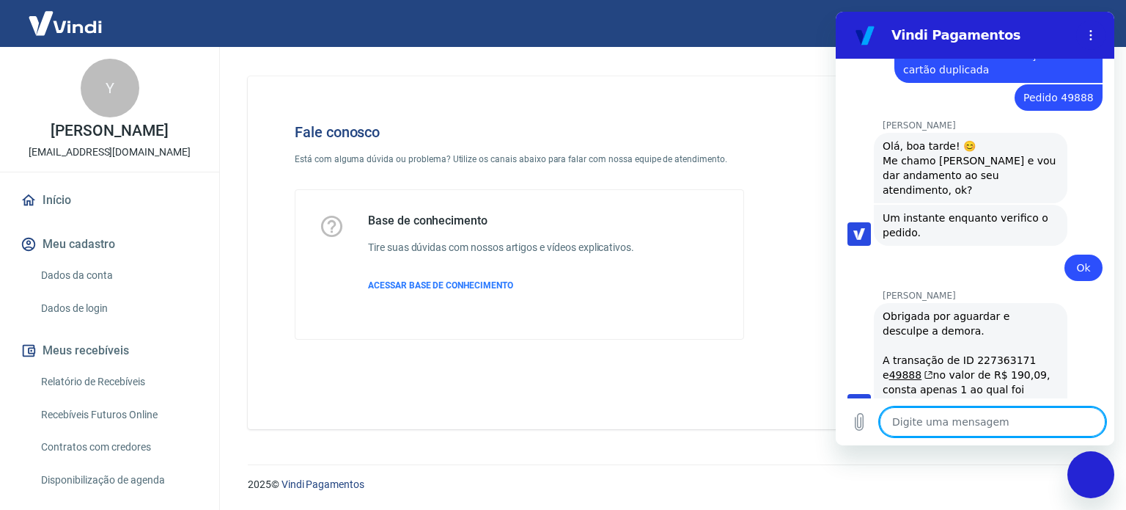
scroll to position [792, 0]
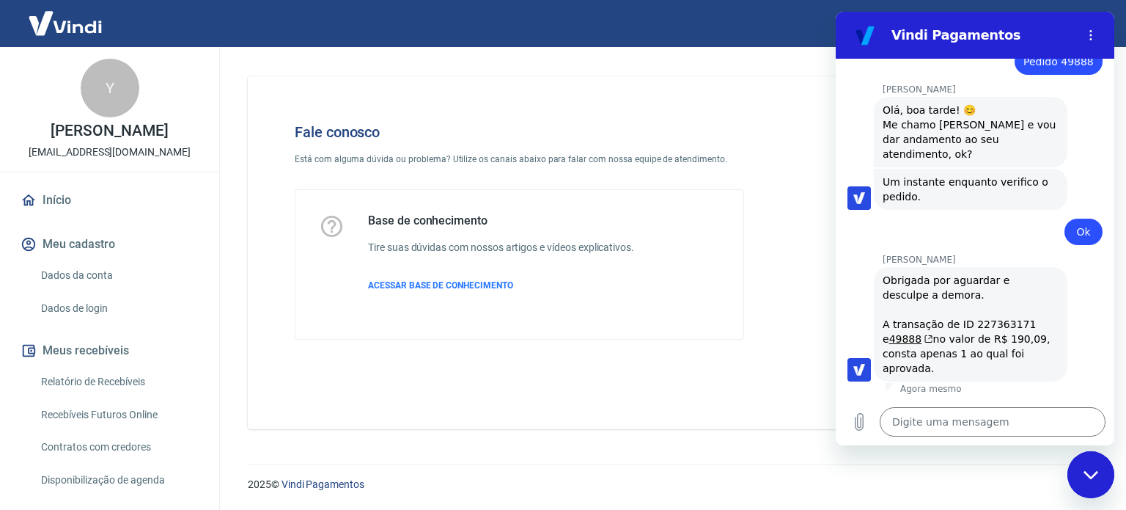
drag, startPoint x: 941, startPoint y: 280, endPoint x: 1004, endPoint y: 367, distance: 107.1
click at [1004, 367] on div "Obrigada por aguardar e desculpe a demora. A transação de ID 227363171 e 49888 …" at bounding box center [971, 324] width 176 height 103
click at [978, 417] on textarea at bounding box center [993, 421] width 226 height 29
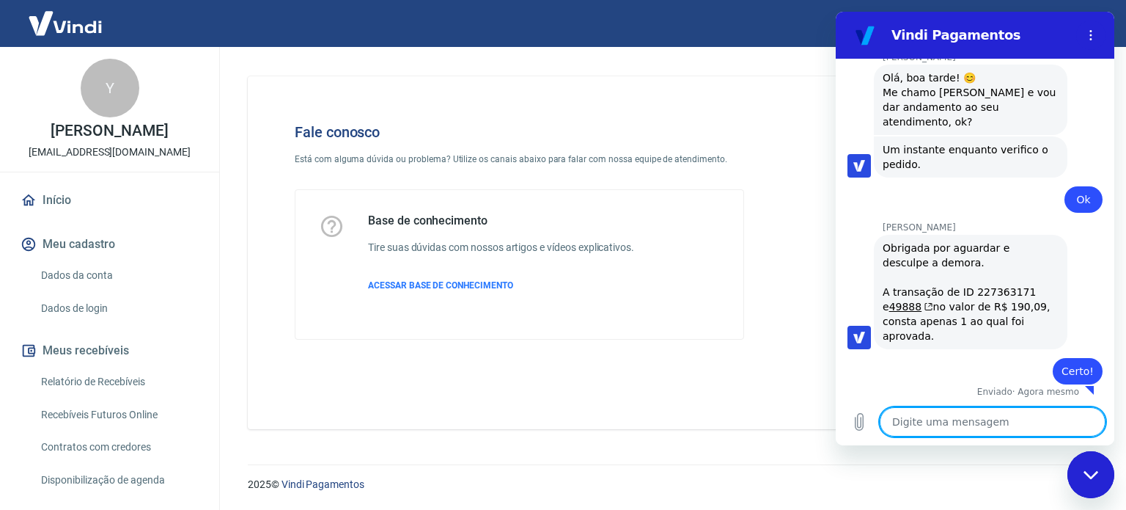
scroll to position [827, 0]
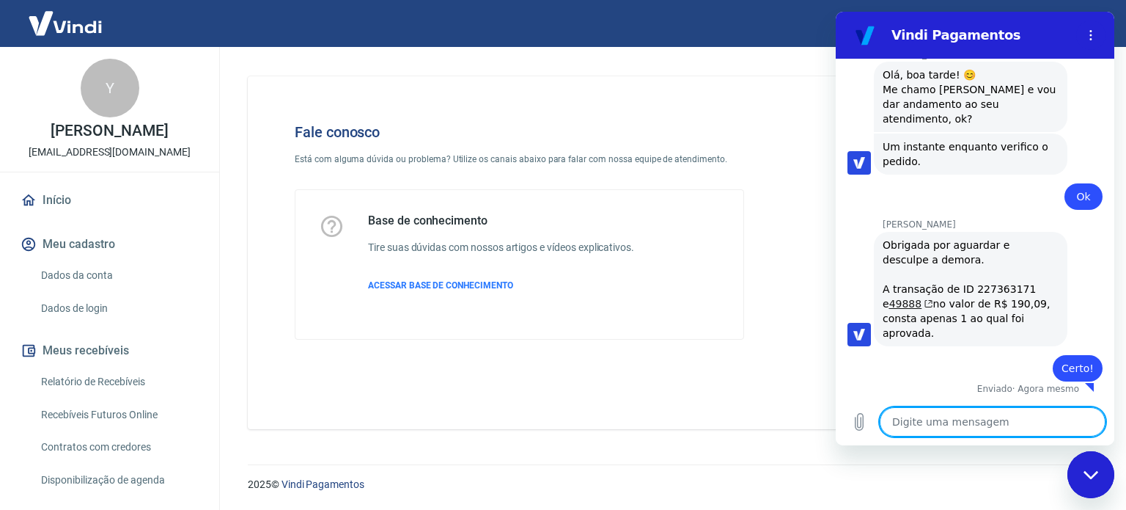
click at [897, 304] on link "49888" at bounding box center [911, 304] width 44 height 12
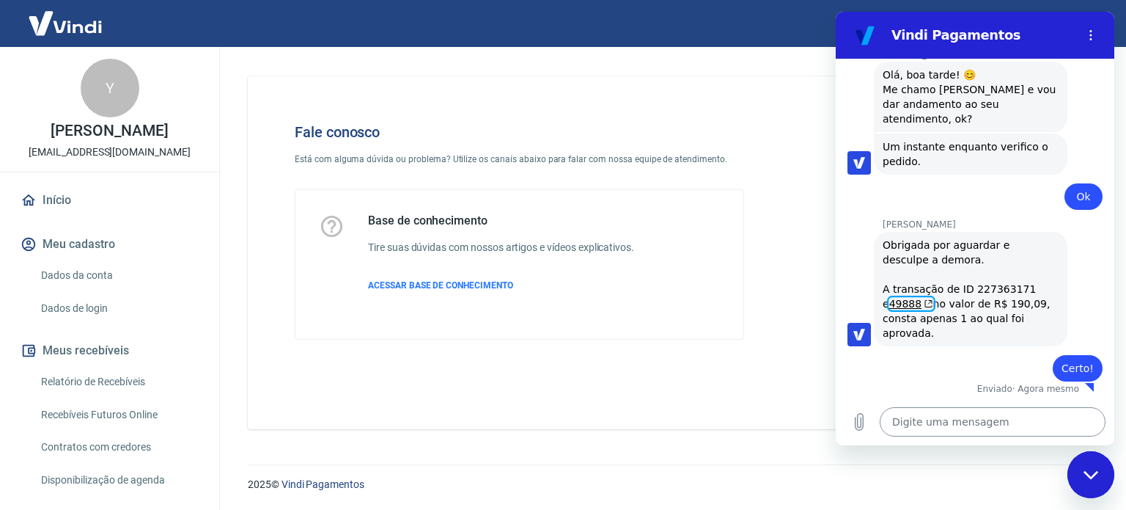
click at [954, 428] on textarea at bounding box center [993, 421] width 226 height 29
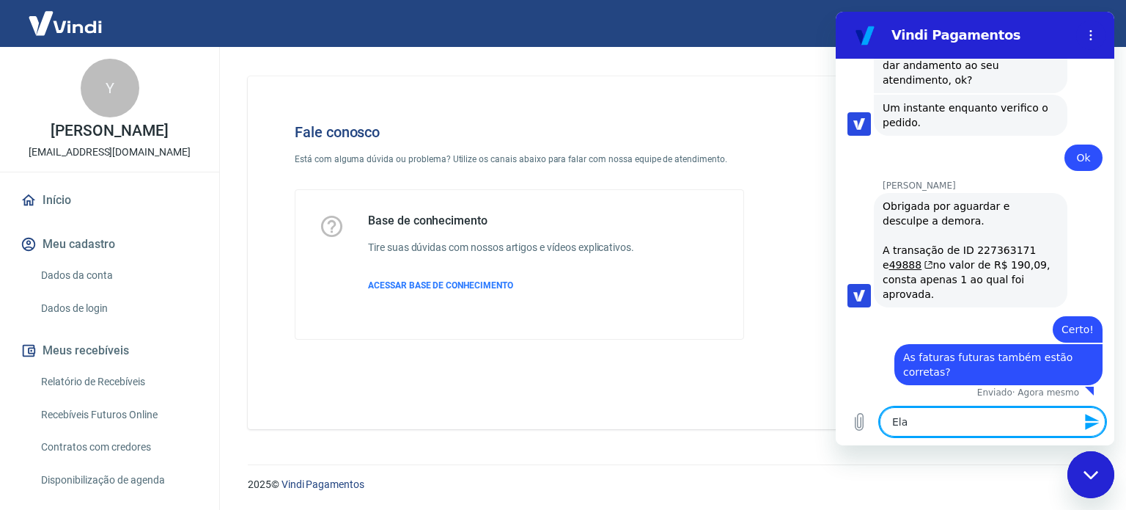
scroll to position [869, 0]
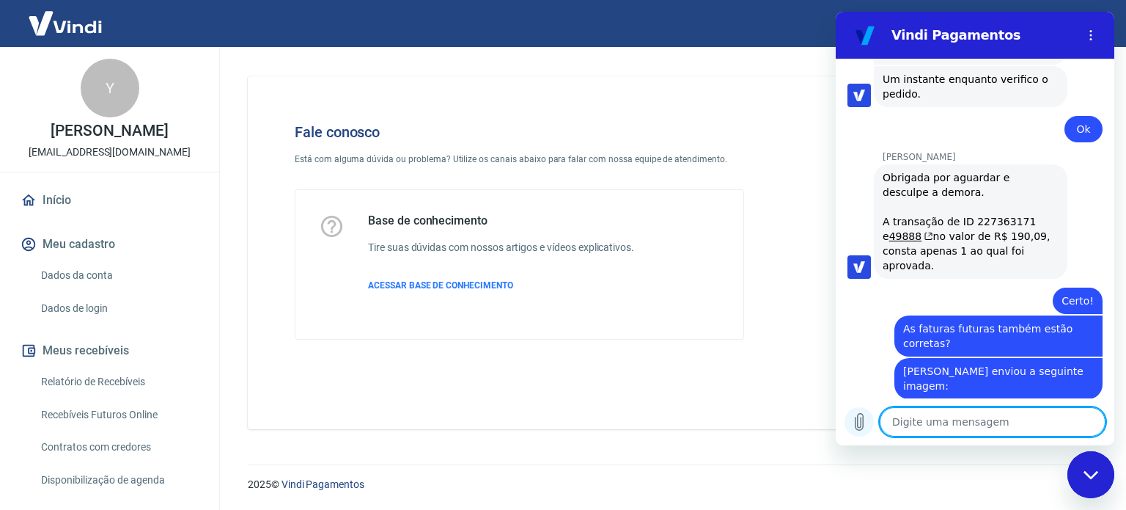
click at [856, 416] on icon "Carregar arquivo" at bounding box center [859, 422] width 18 height 18
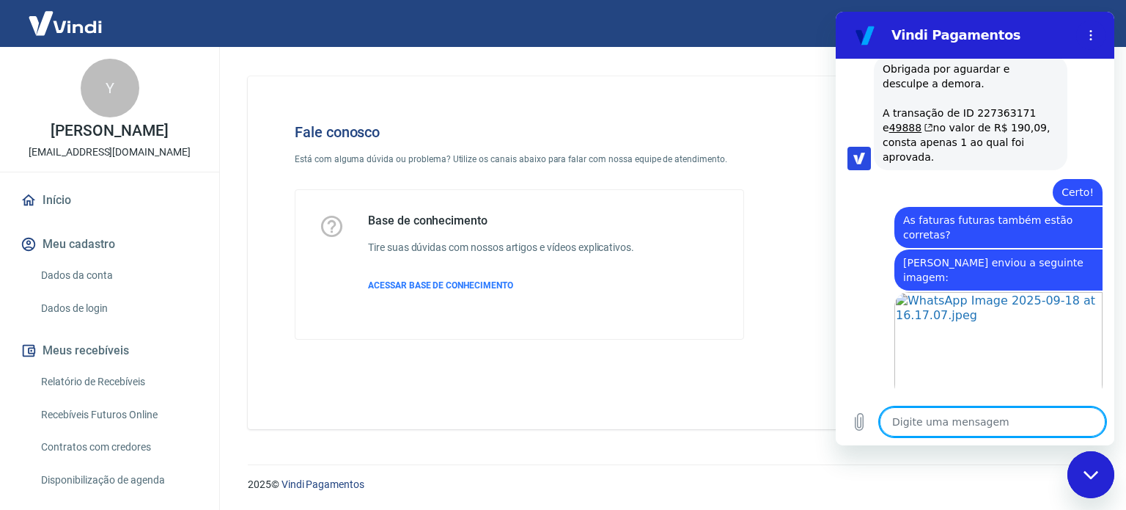
scroll to position [1006, 0]
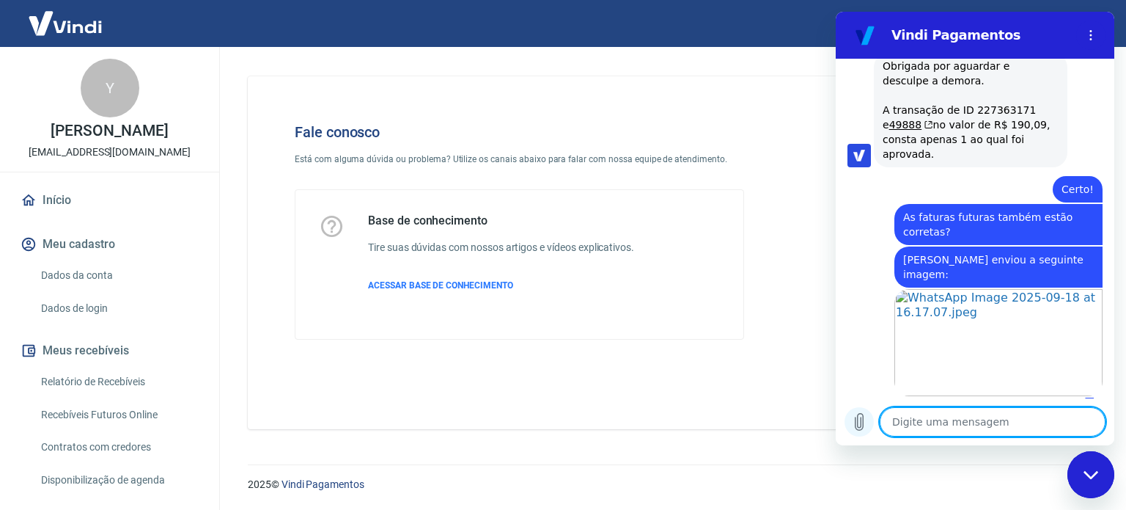
click at [864, 419] on icon "Carregar arquivo" at bounding box center [859, 422] width 18 height 18
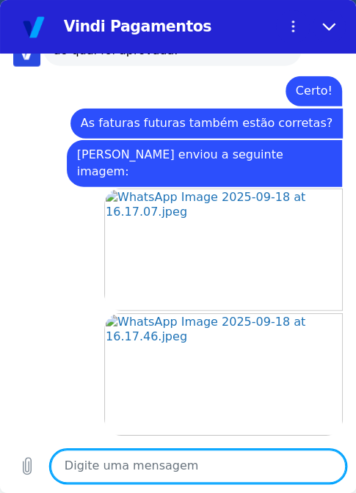
scroll to position [1197, 0]
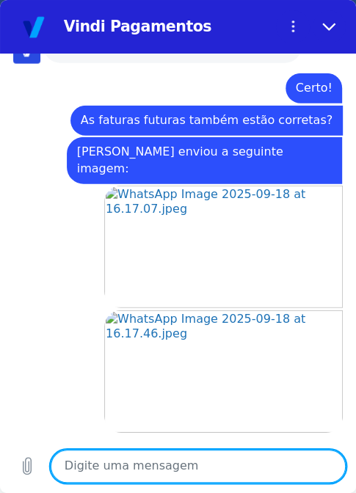
click at [213, 474] on textarea at bounding box center [198, 466] width 295 height 34
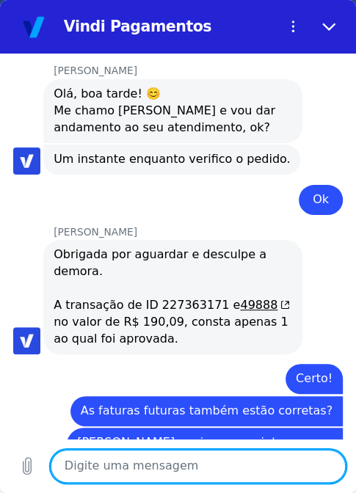
scroll to position [902, 0]
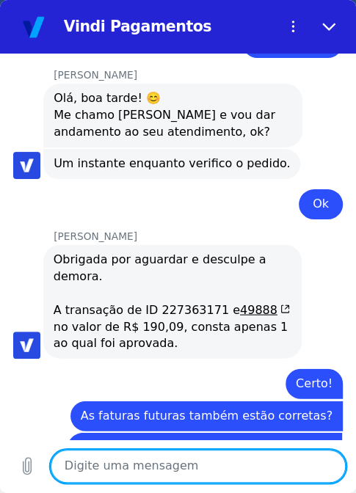
click at [284, 244] on div "[PERSON_NAME] diz: Obrigada por aguardar e desculpe a demora. A transação de ID…" at bounding box center [172, 301] width 258 height 114
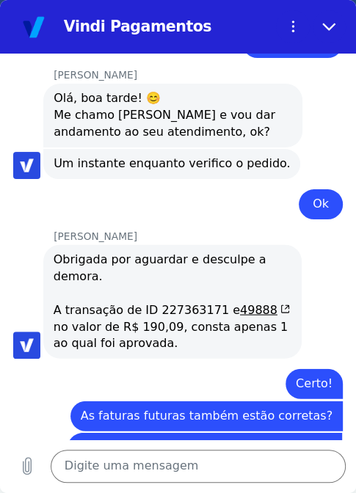
drag, startPoint x: 262, startPoint y: 184, endPoint x: 294, endPoint y: 193, distance: 32.7
click at [294, 243] on div "[PERSON_NAME] diz: Obrigada por aguardar e desculpe a demora. A transação de ID…" at bounding box center [184, 301] width 342 height 116
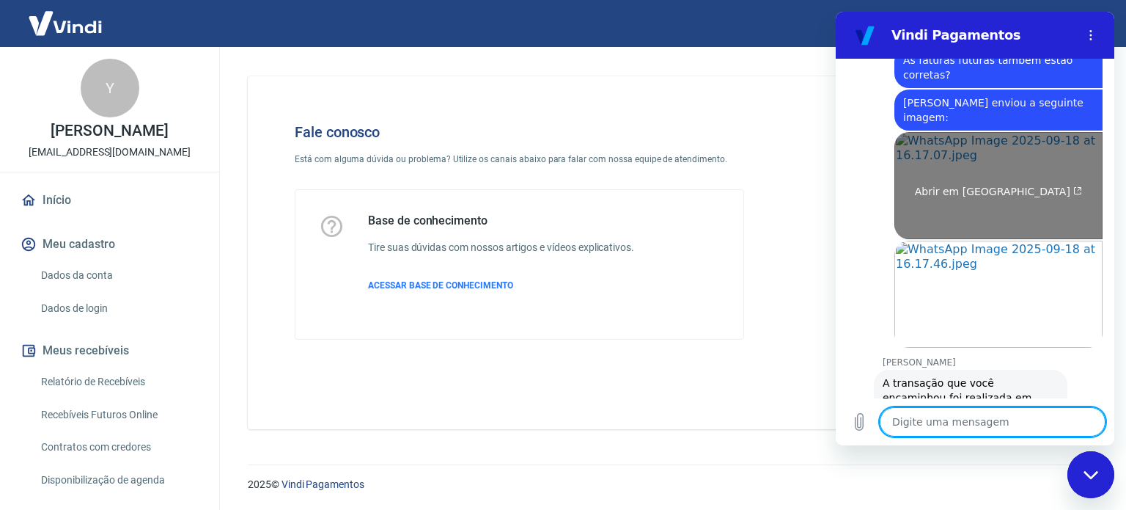
scroll to position [1150, 0]
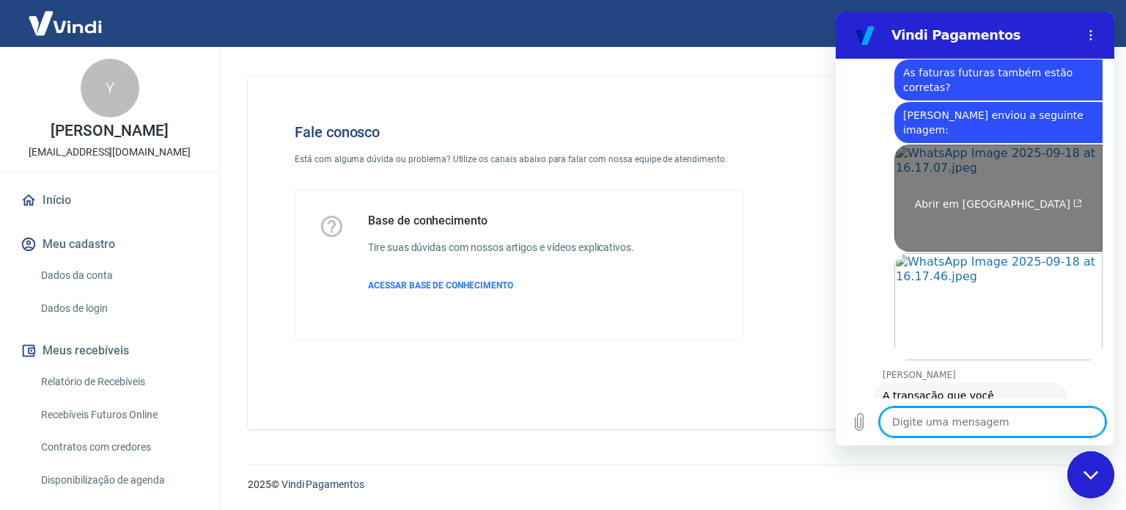
click at [988, 201] on link "Abrir em [GEOGRAPHIC_DATA]" at bounding box center [998, 197] width 208 height 107
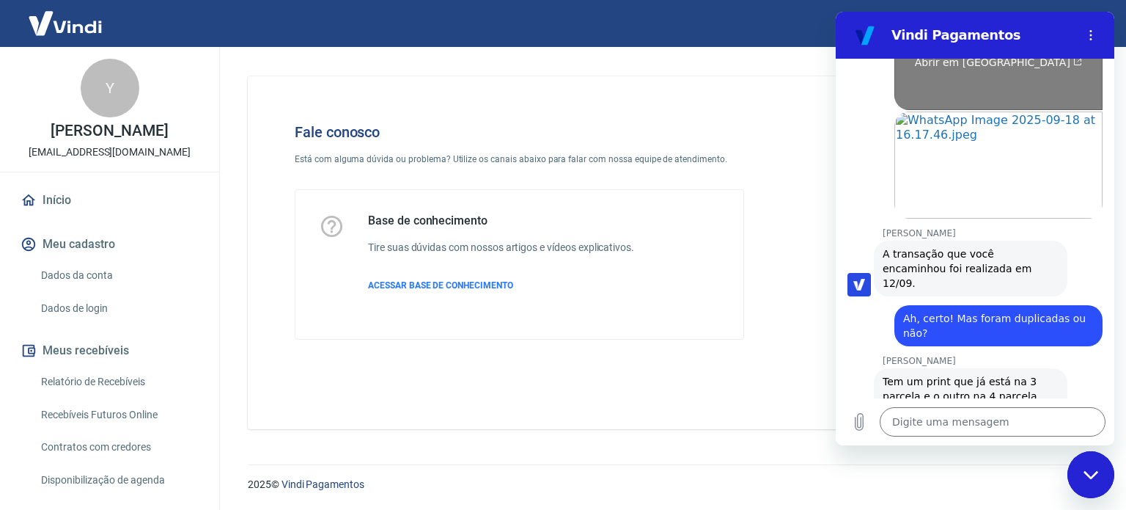
scroll to position [1297, 0]
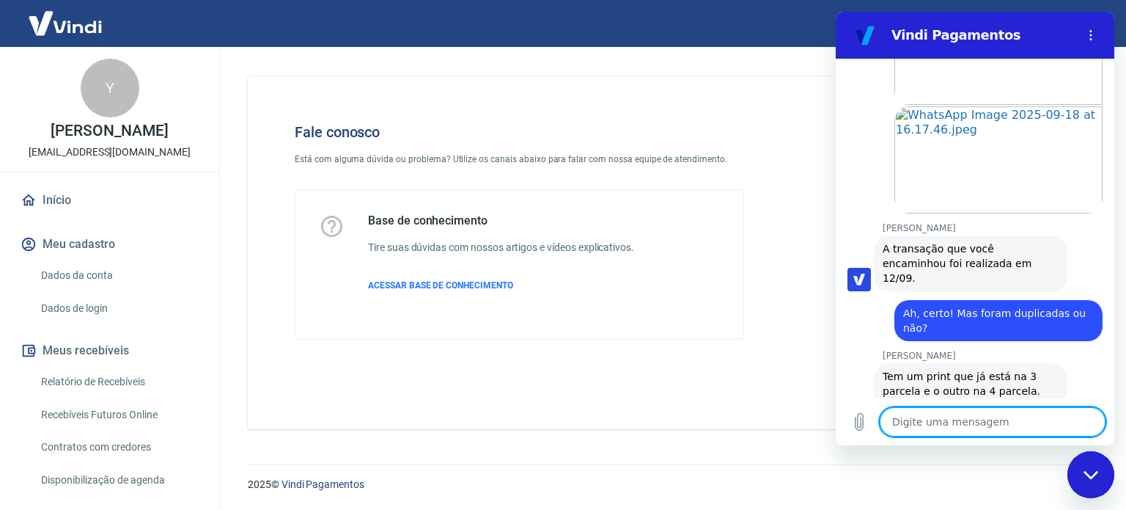
click at [962, 422] on textarea at bounding box center [993, 421] width 226 height 29
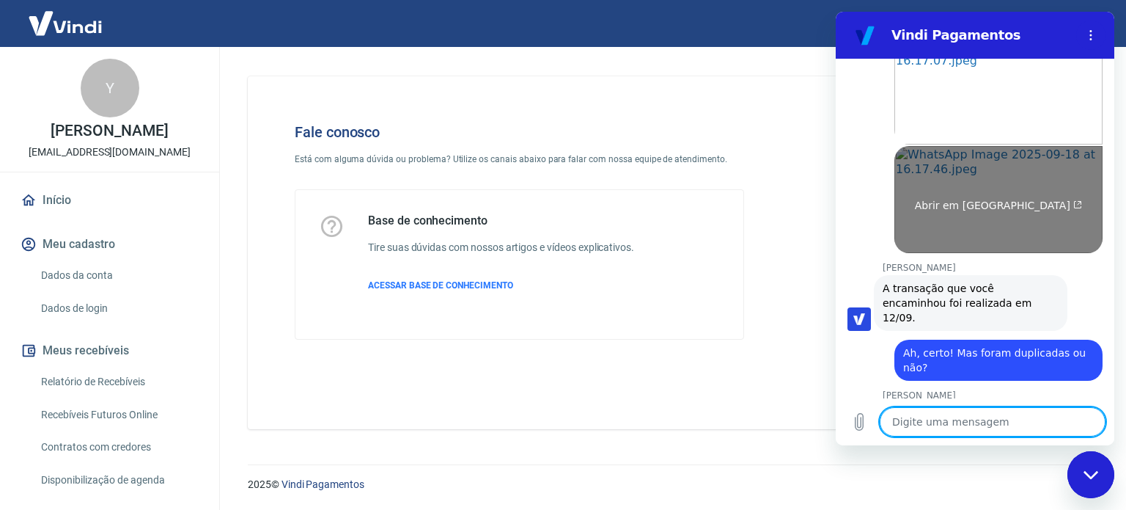
scroll to position [1200, 0]
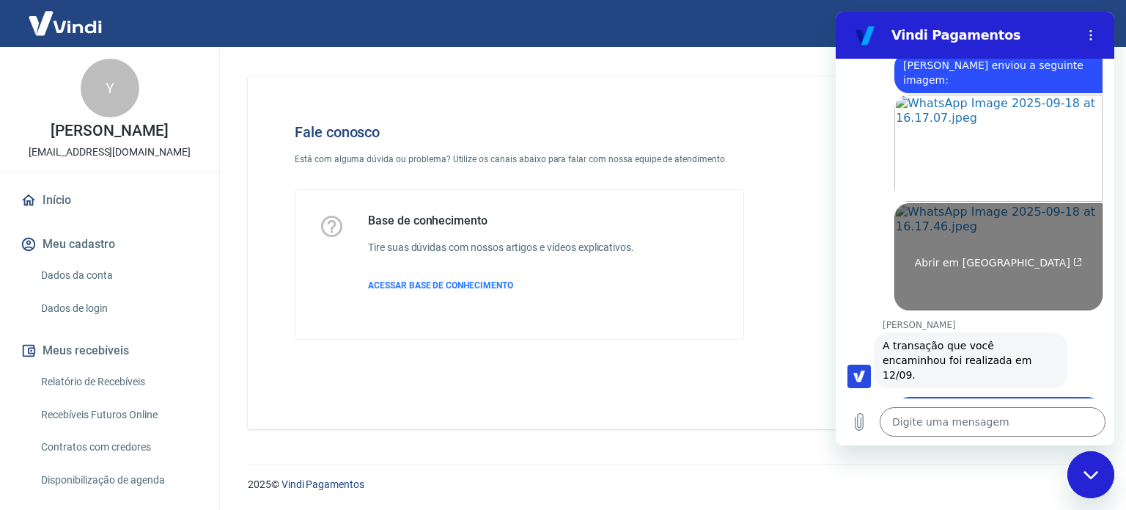
click at [990, 232] on link "Abrir em [GEOGRAPHIC_DATA]" at bounding box center [998, 256] width 208 height 107
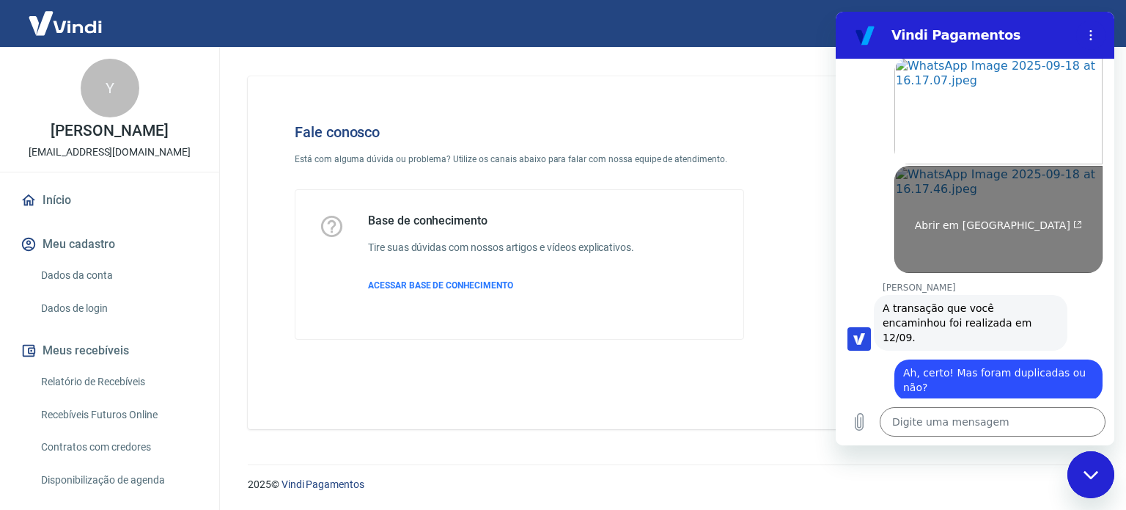
scroll to position [1347, 0]
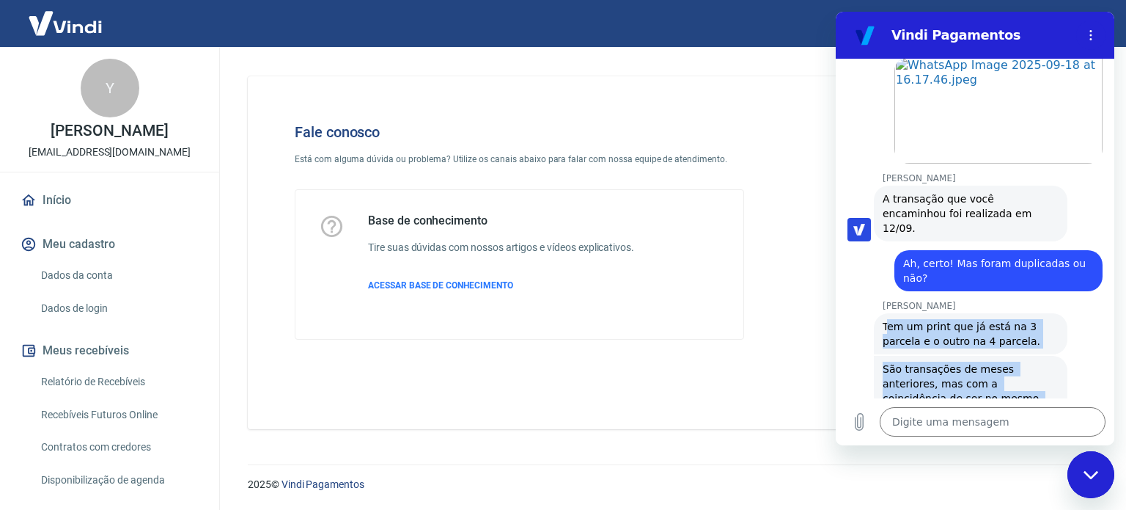
drag, startPoint x: 966, startPoint y: 366, endPoint x: 886, endPoint y: 298, distance: 105.1
click at [886, 298] on div "16:18 diz: Bom dia Enviado · 16:18 [PERSON_NAME] diz: [PERSON_NAME], [PERSON_NA…" at bounding box center [975, 228] width 279 height 339
click at [886, 319] on span "Tem um print que já está na 3 parcela e o outro na 4 parcela." at bounding box center [971, 333] width 176 height 29
drag, startPoint x: 881, startPoint y: 298, endPoint x: 949, endPoint y: 375, distance: 101.8
click at [949, 375] on div "16:18 diz: Bom dia Enviado · 16:18 [PERSON_NAME] diz: [PERSON_NAME], [PERSON_NA…" at bounding box center [975, 228] width 279 height 339
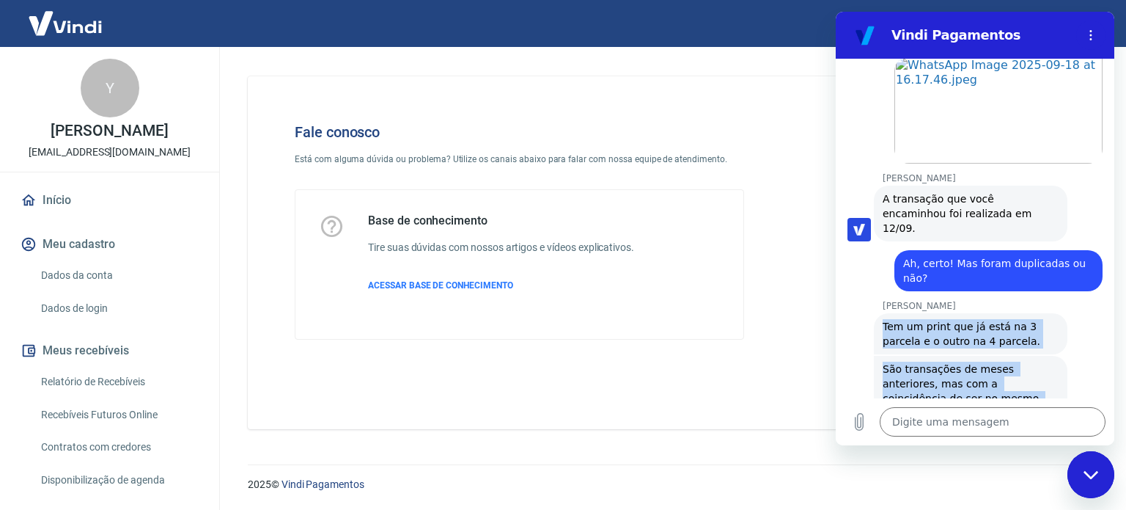
click at [949, 375] on span "São transações de meses anteriores, mas com a coincidência de ser no mesmo dia." at bounding box center [971, 390] width 176 height 59
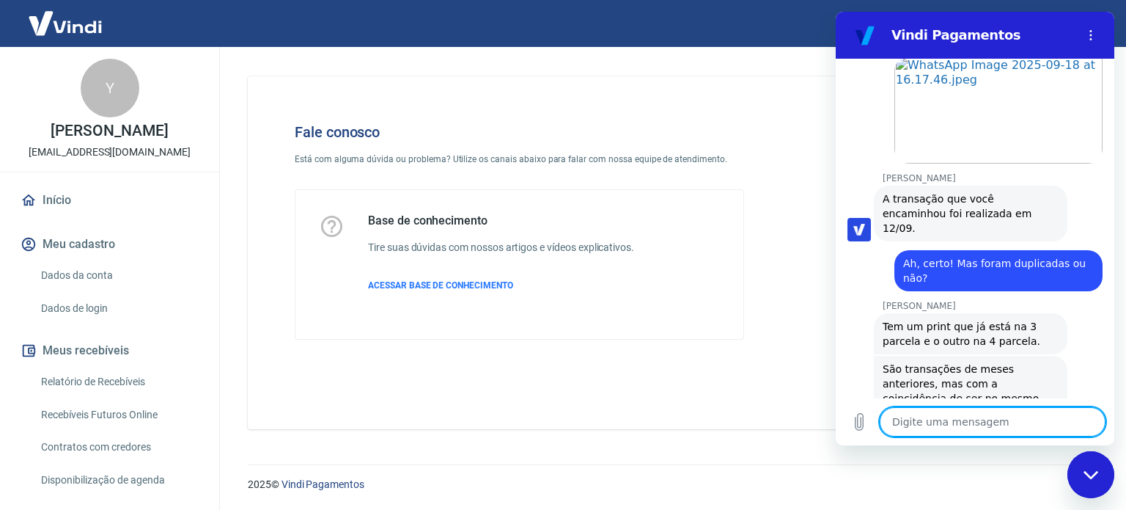
click at [936, 427] on textarea at bounding box center [993, 421] width 226 height 29
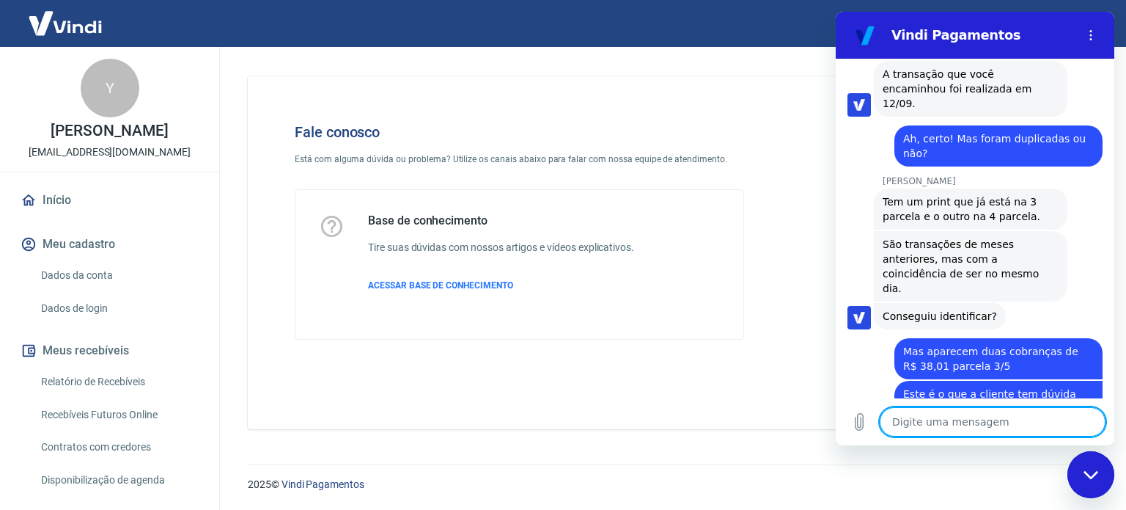
scroll to position [1482, 0]
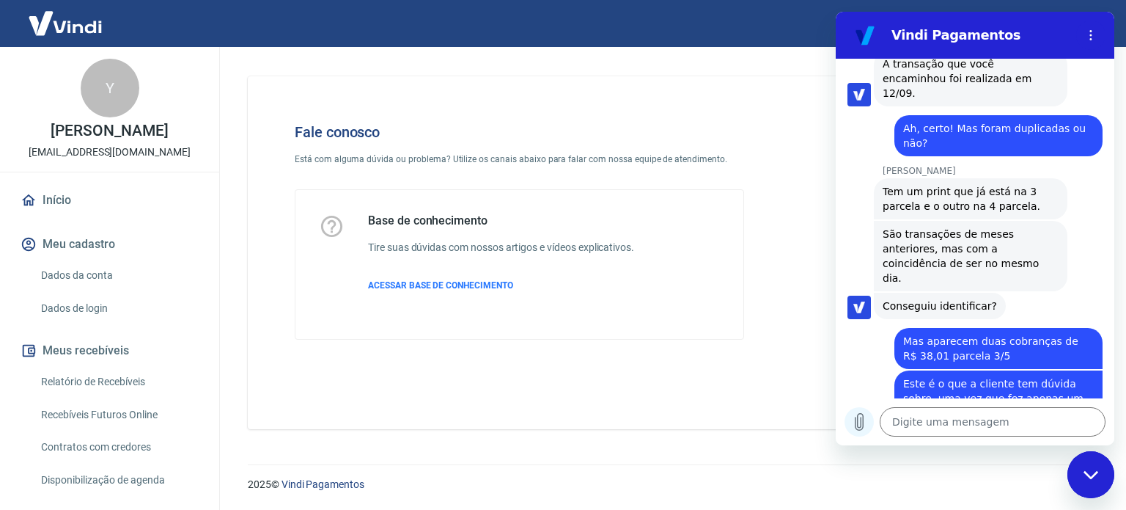
click at [862, 422] on icon "Carregar arquivo" at bounding box center [859, 422] width 18 height 18
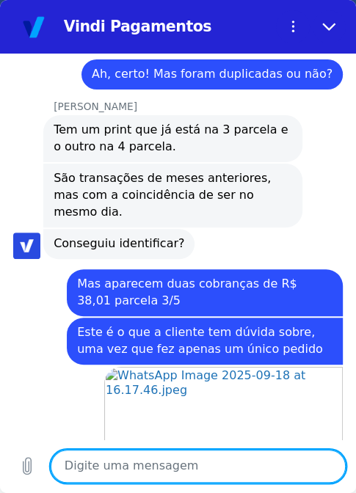
scroll to position [1683, 0]
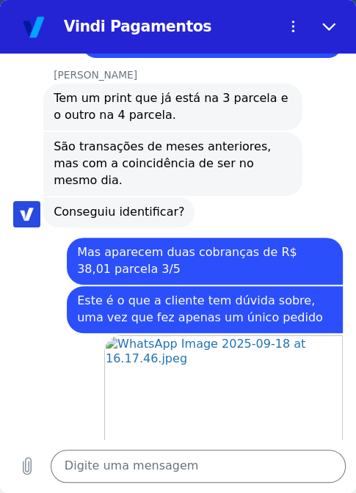
click at [295, 466] on span "114,80" at bounding box center [311, 474] width 41 height 17
drag, startPoint x: 285, startPoint y: 373, endPoint x: 326, endPoint y: 372, distance: 41.1
click at [326, 459] on div "diz: 114,80" at bounding box center [311, 474] width 61 height 30
copy span "114,80"
drag, startPoint x: 231, startPoint y: 455, endPoint x: 240, endPoint y: 444, distance: 14.6
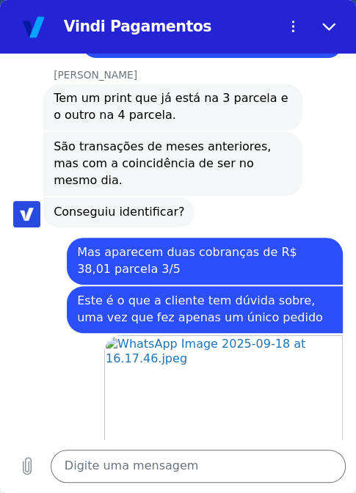
click at [230, 455] on textarea at bounding box center [198, 466] width 295 height 34
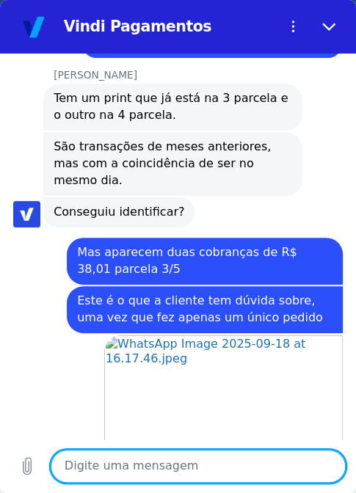
click at [312, 466] on span "114,80" at bounding box center [311, 474] width 41 height 17
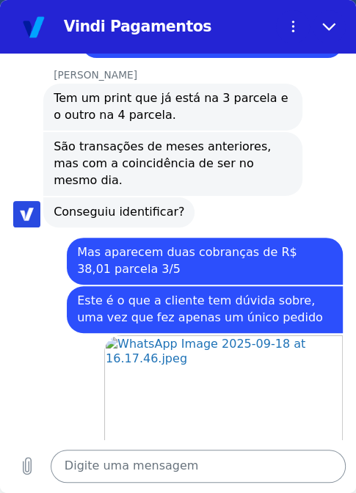
click at [194, 463] on textarea at bounding box center [198, 466] width 295 height 34
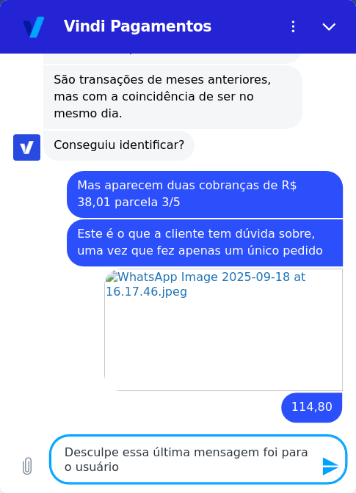
scroll to position [1761, 0]
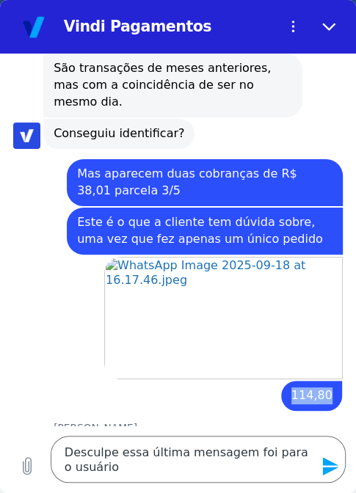
drag, startPoint x: 289, startPoint y: 297, endPoint x: 320, endPoint y: 297, distance: 30.8
click at [320, 387] on span "114,80" at bounding box center [311, 395] width 41 height 17
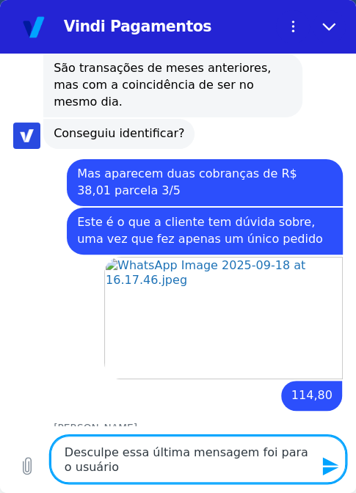
click at [229, 464] on textarea "Desculpe essa última mensagem foi para o usuário" at bounding box center [198, 459] width 295 height 47
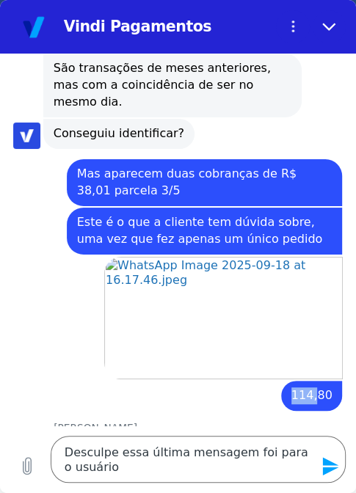
drag, startPoint x: 290, startPoint y: 298, endPoint x: 311, endPoint y: 298, distance: 20.5
click at [311, 387] on span "114,80" at bounding box center [311, 395] width 41 height 17
click at [312, 387] on span "114,80" at bounding box center [311, 395] width 41 height 17
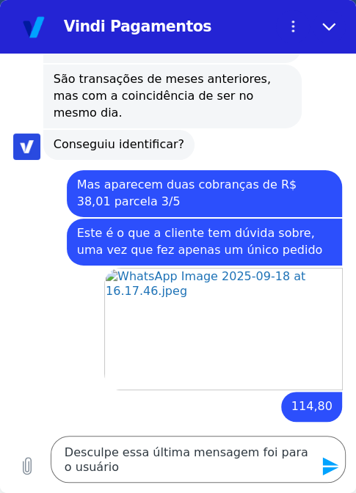
scroll to position [1754, 0]
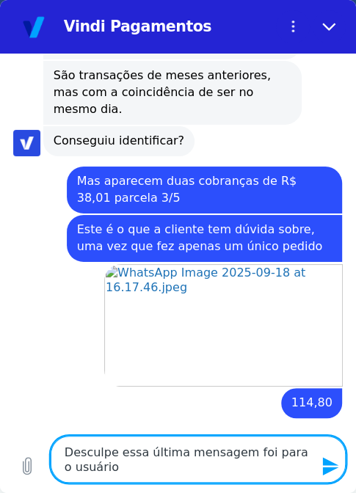
click at [218, 466] on textarea "Desculpe essa última mensagem foi para o usuário" at bounding box center [198, 459] width 295 height 47
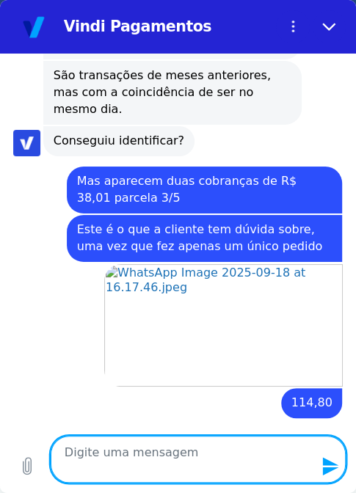
scroll to position [1740, 0]
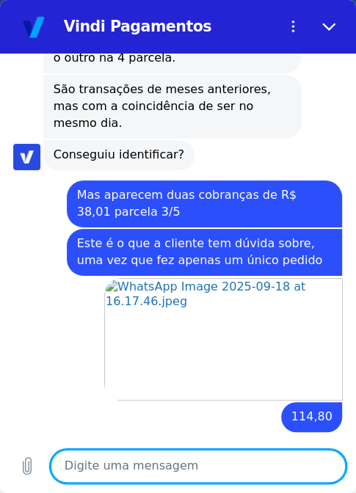
paste textarea "114,80"
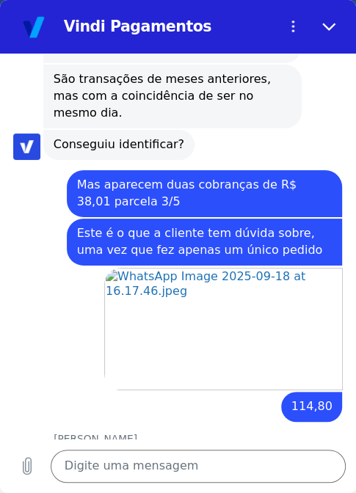
scroll to position [1748, 0]
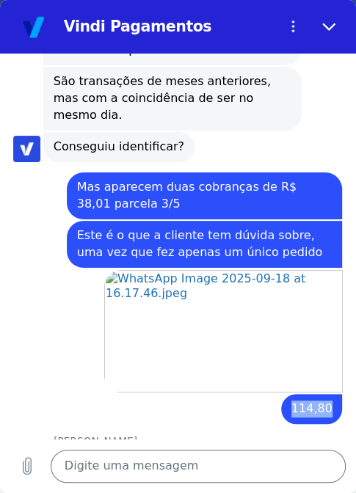
drag, startPoint x: 286, startPoint y: 312, endPoint x: 331, endPoint y: 309, distance: 45.6
click at [331, 309] on div "16:18 diz: Bom dia Enviado · 16:18 [PERSON_NAME] diz: [PERSON_NAME], [PERSON_NA…" at bounding box center [178, 247] width 356 height 386
click at [318, 400] on span "114,80" at bounding box center [311, 408] width 41 height 17
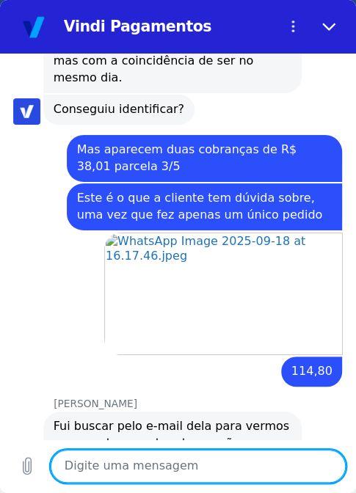
scroll to position [1788, 0]
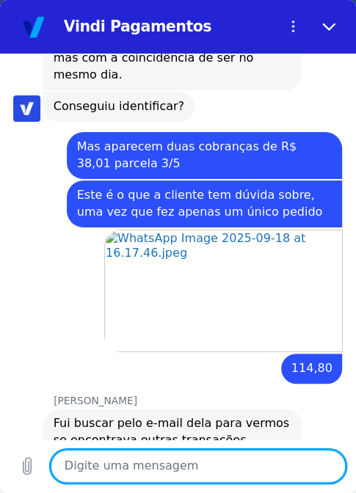
click at [155, 469] on textarea at bounding box center [198, 466] width 295 height 34
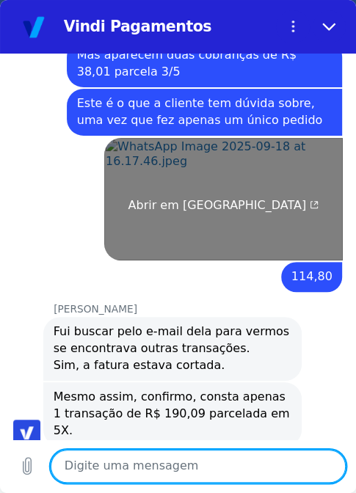
scroll to position [1915, 0]
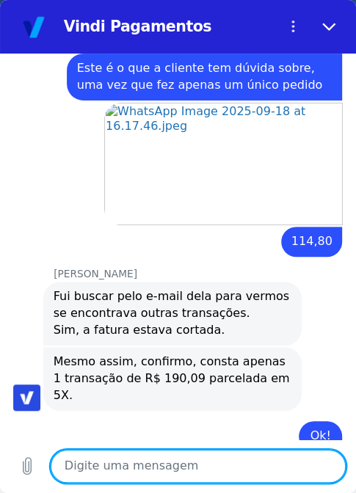
click at [179, 462] on textarea at bounding box center [198, 466] width 295 height 34
click at [156, 463] on textarea at bounding box center [198, 466] width 295 height 34
